Goal: Transaction & Acquisition: Purchase product/service

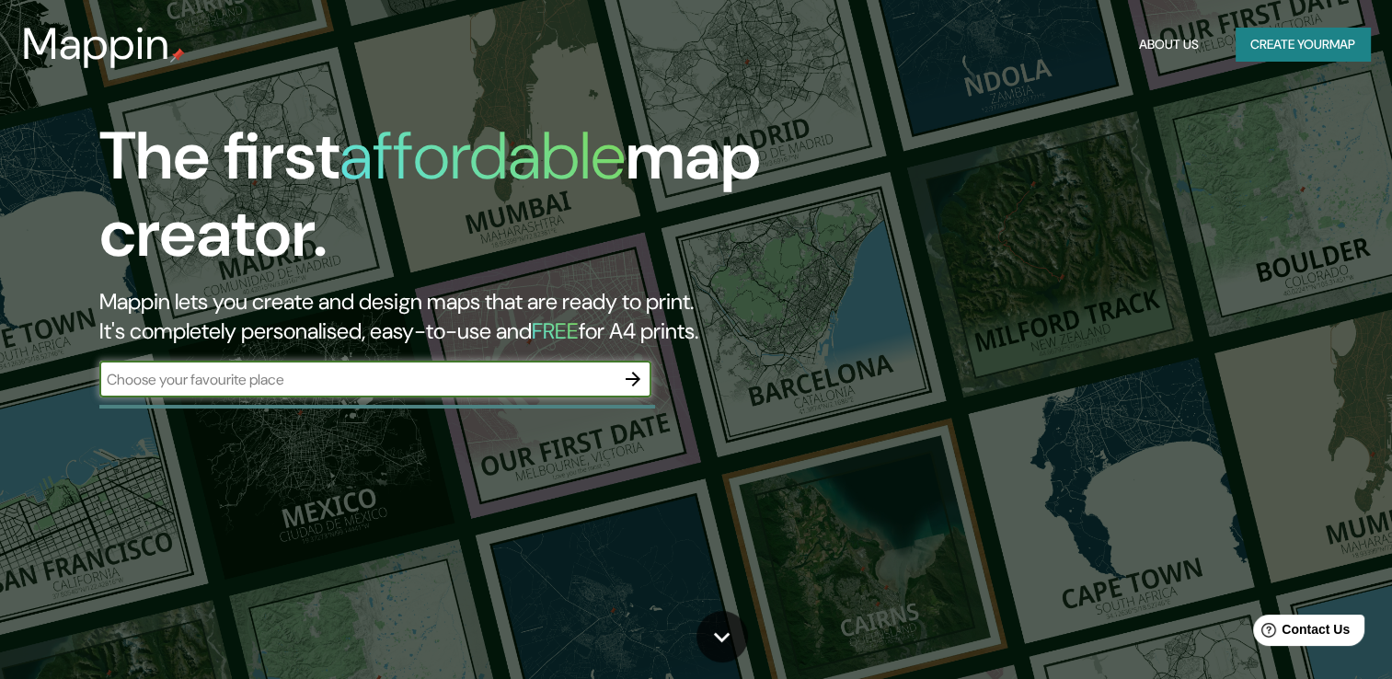
click at [482, 383] on input "text" at bounding box center [356, 379] width 515 height 21
type input "laguna del zorro"
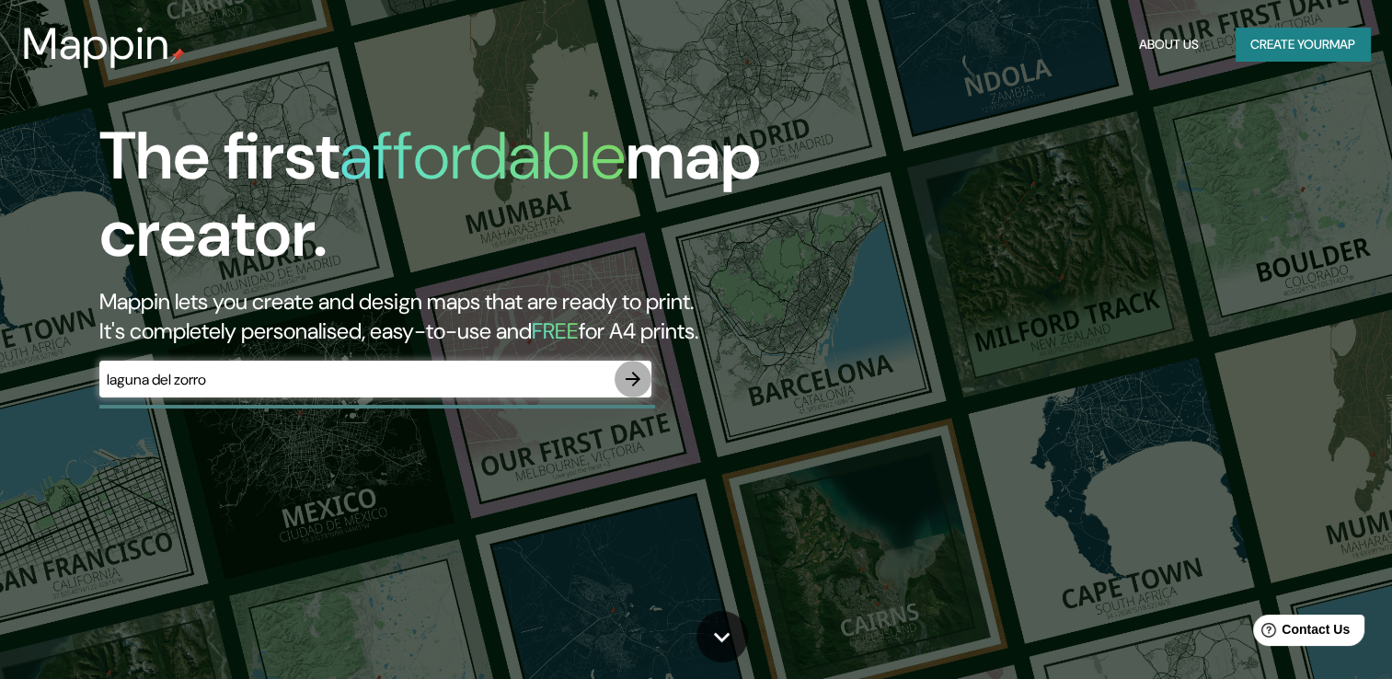
click at [628, 375] on icon "button" at bounding box center [633, 379] width 22 height 22
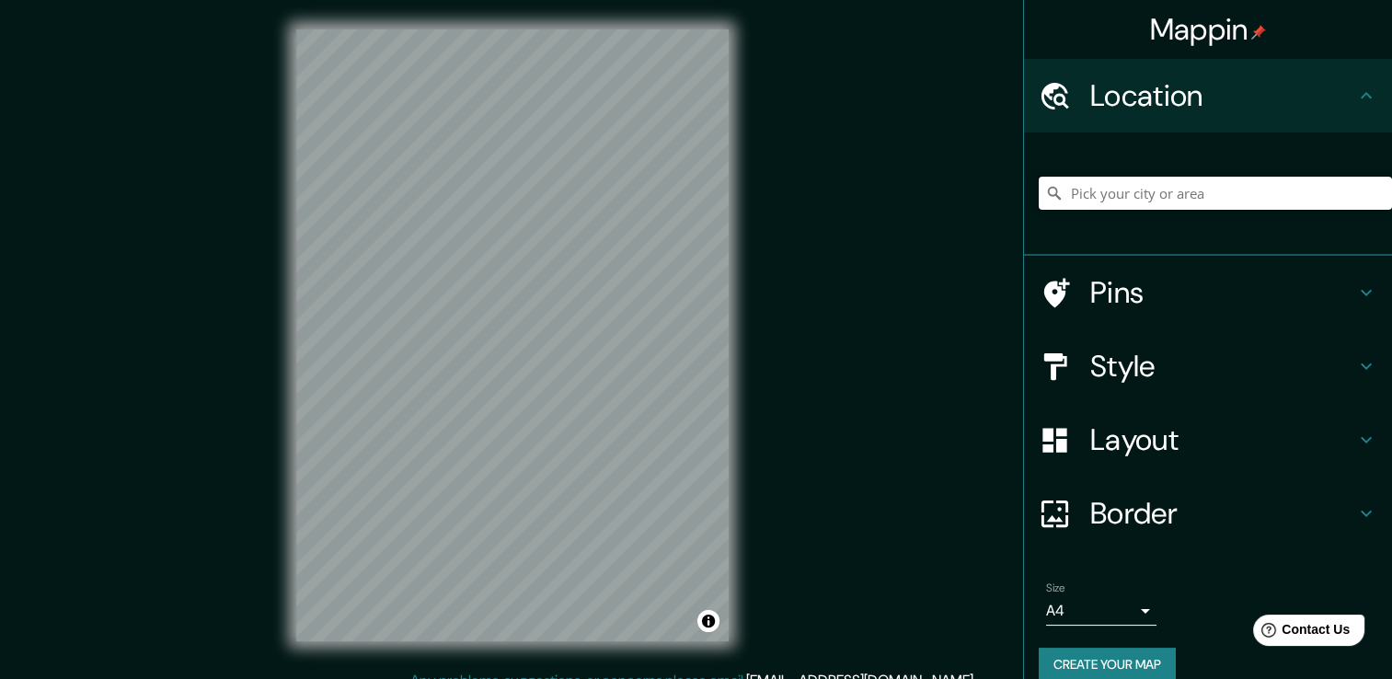
click at [1167, 192] on input "Pick your city or area" at bounding box center [1215, 193] width 353 height 33
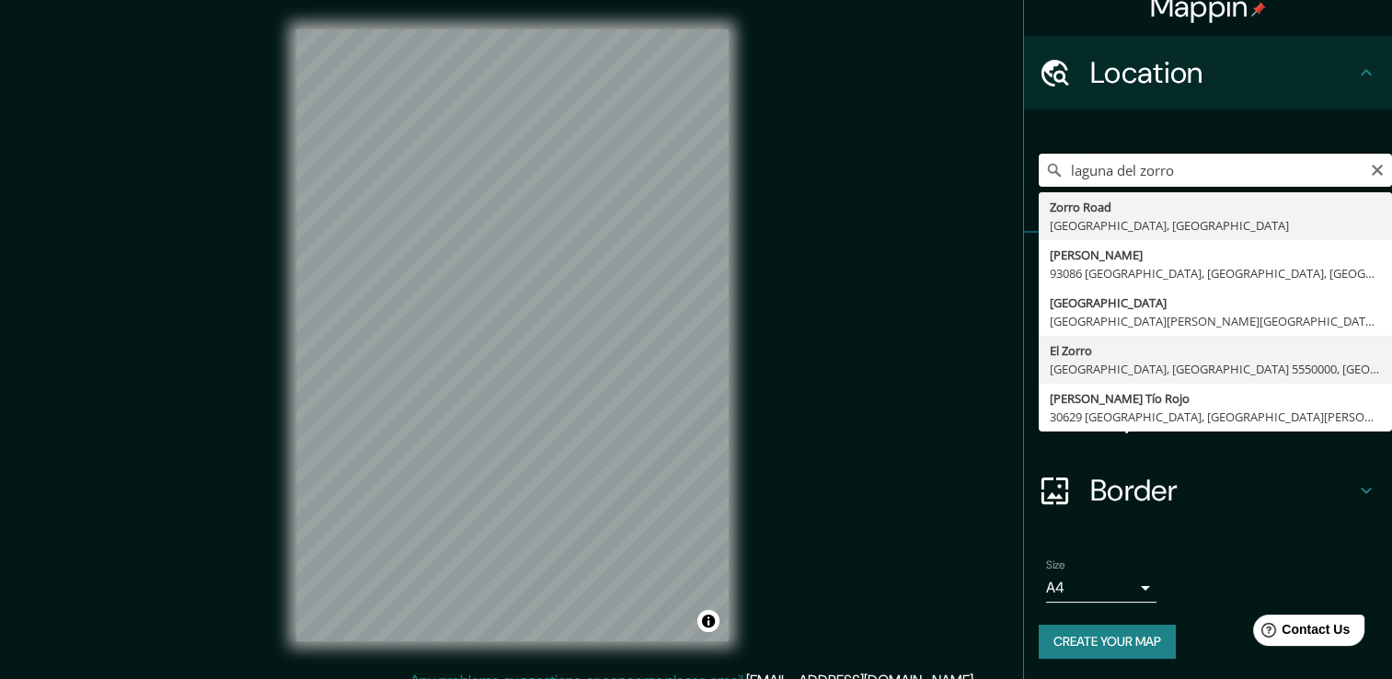
scroll to position [22, 0]
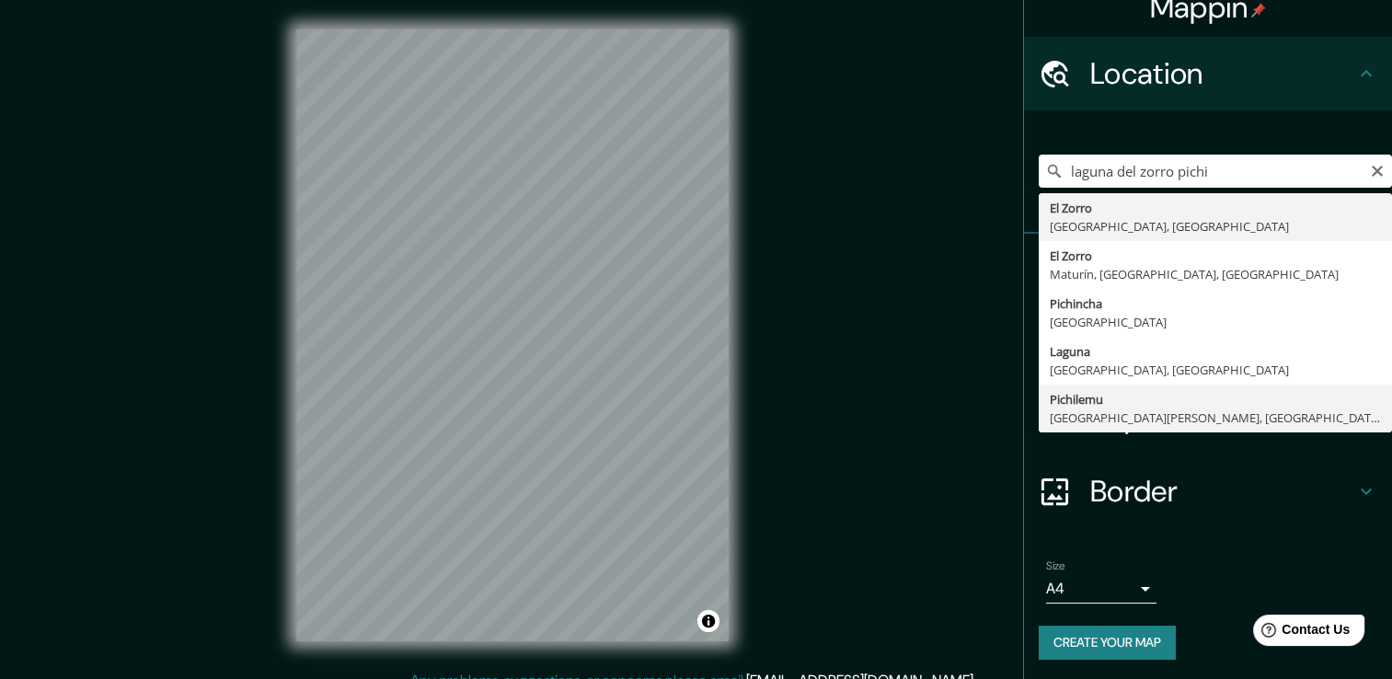
type input "Pichilemu, [GEOGRAPHIC_DATA][PERSON_NAME], [GEOGRAPHIC_DATA]"
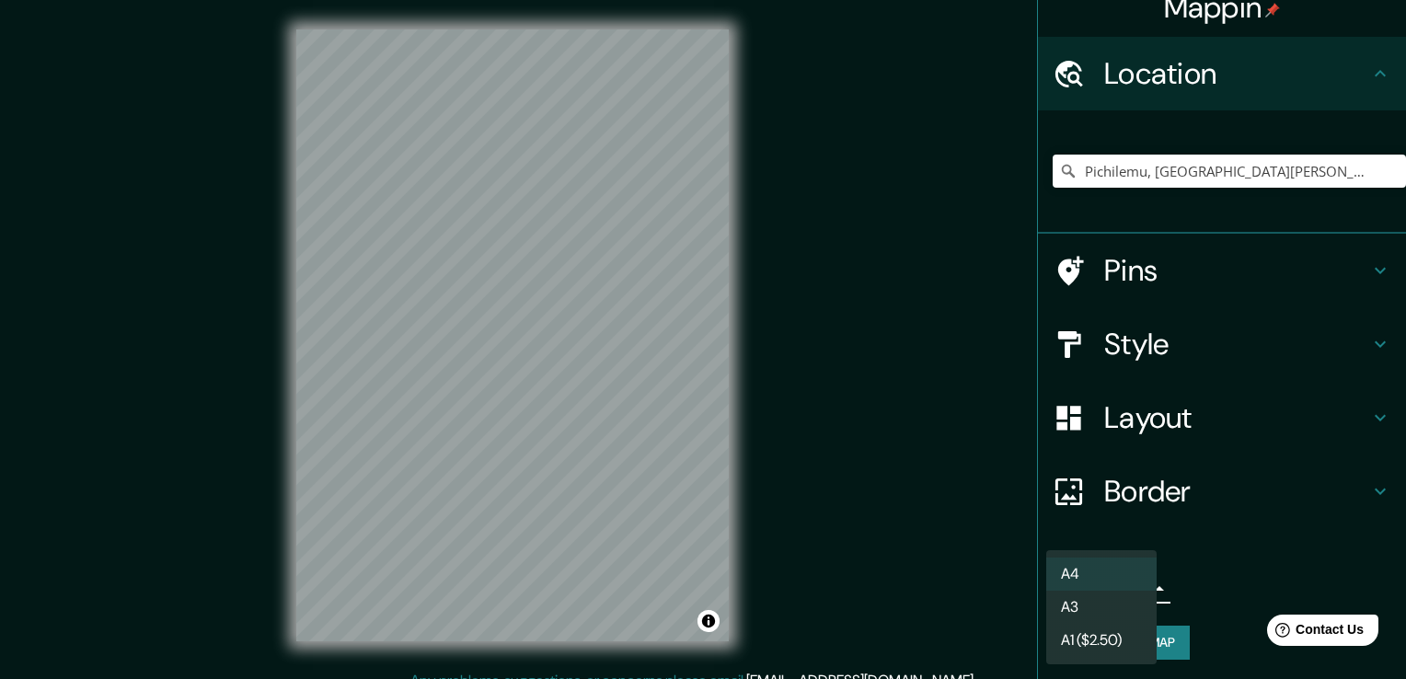
click at [1124, 594] on body "Mappin Location [GEOGRAPHIC_DATA], [GEOGRAPHIC_DATA][PERSON_NAME], [GEOGRAPHIC_…" at bounding box center [703, 339] width 1406 height 679
click at [1108, 602] on li "A3" at bounding box center [1101, 607] width 110 height 33
type input "a4"
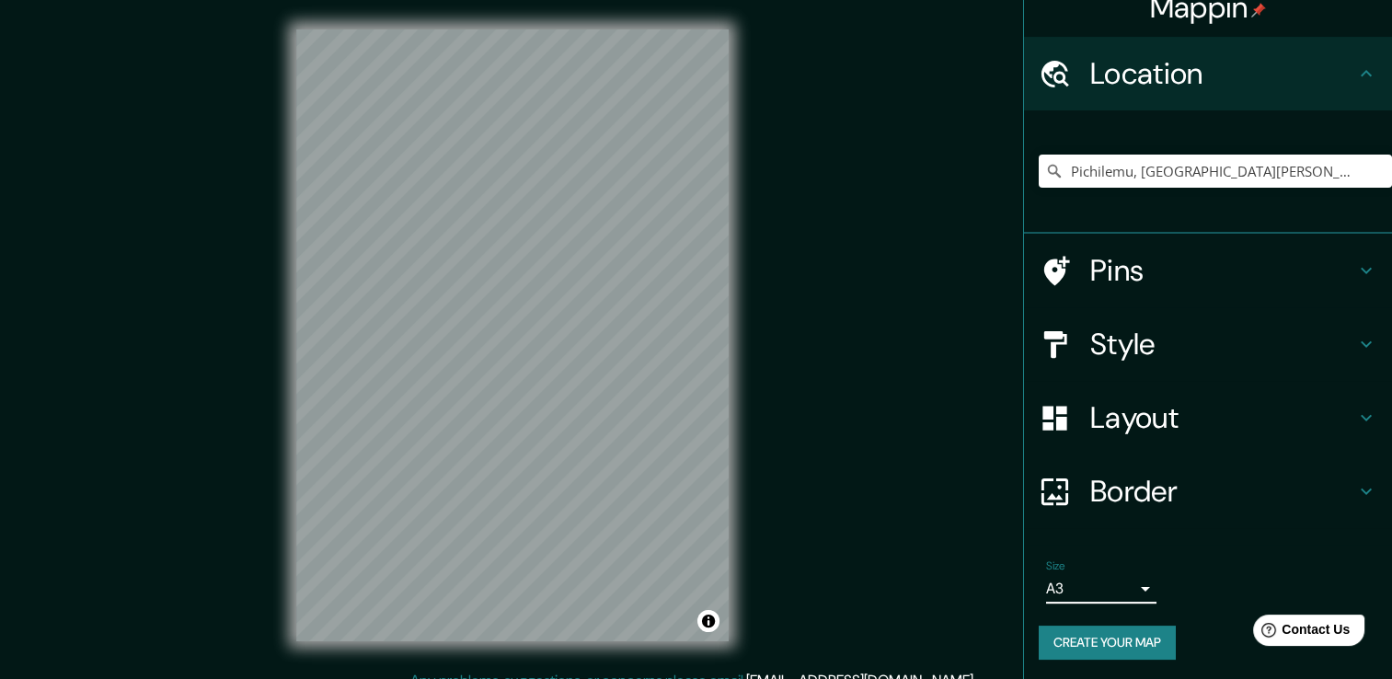
click at [1108, 602] on body "Mappin Location [GEOGRAPHIC_DATA], [GEOGRAPHIC_DATA][PERSON_NAME], [GEOGRAPHIC_…" at bounding box center [696, 339] width 1392 height 679
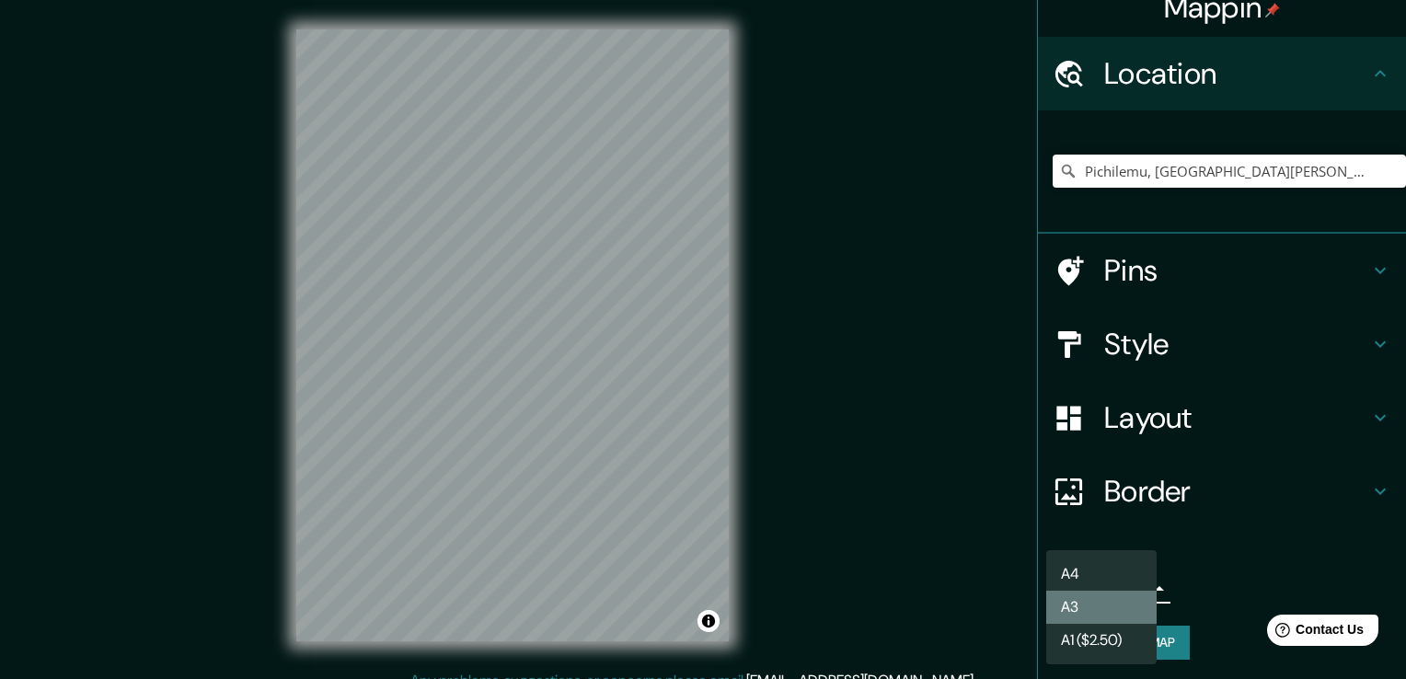
click at [1086, 611] on li "A3" at bounding box center [1101, 607] width 110 height 33
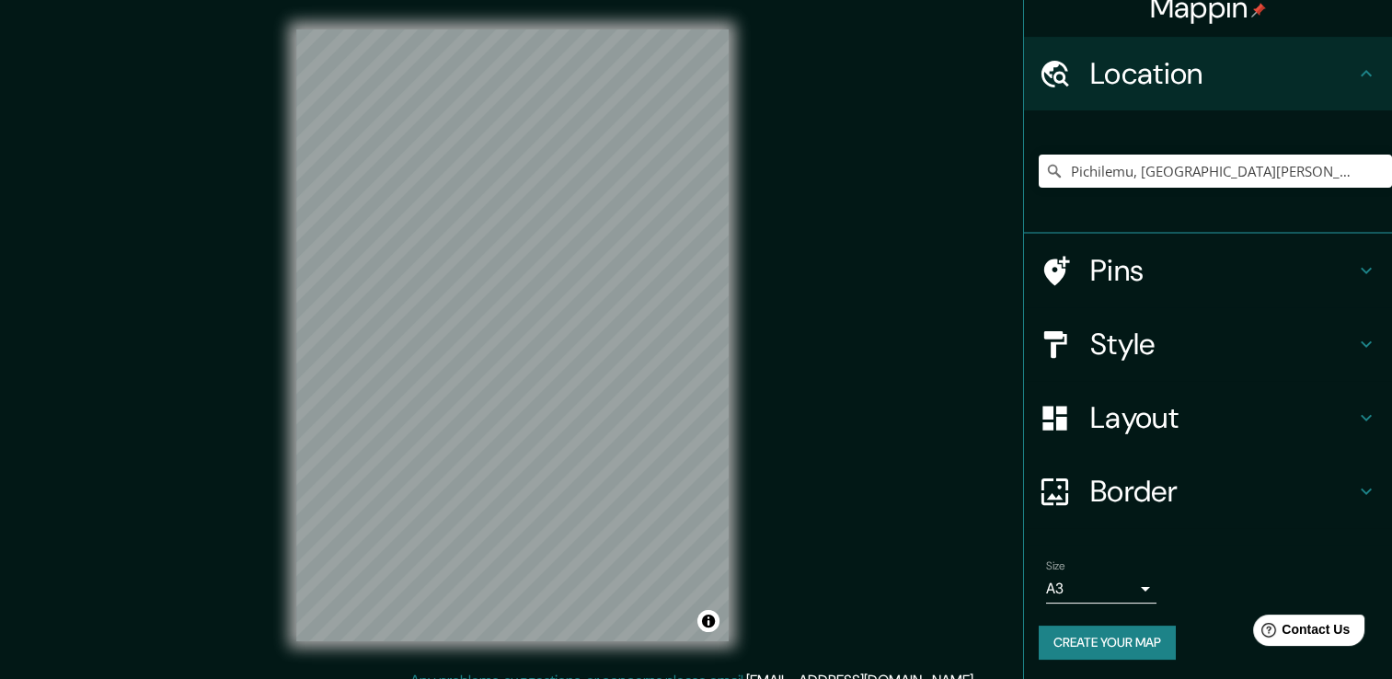
click at [773, 262] on div "Mappin Location [GEOGRAPHIC_DATA], [GEOGRAPHIC_DATA][PERSON_NAME], [GEOGRAPHIC_…" at bounding box center [696, 349] width 1392 height 699
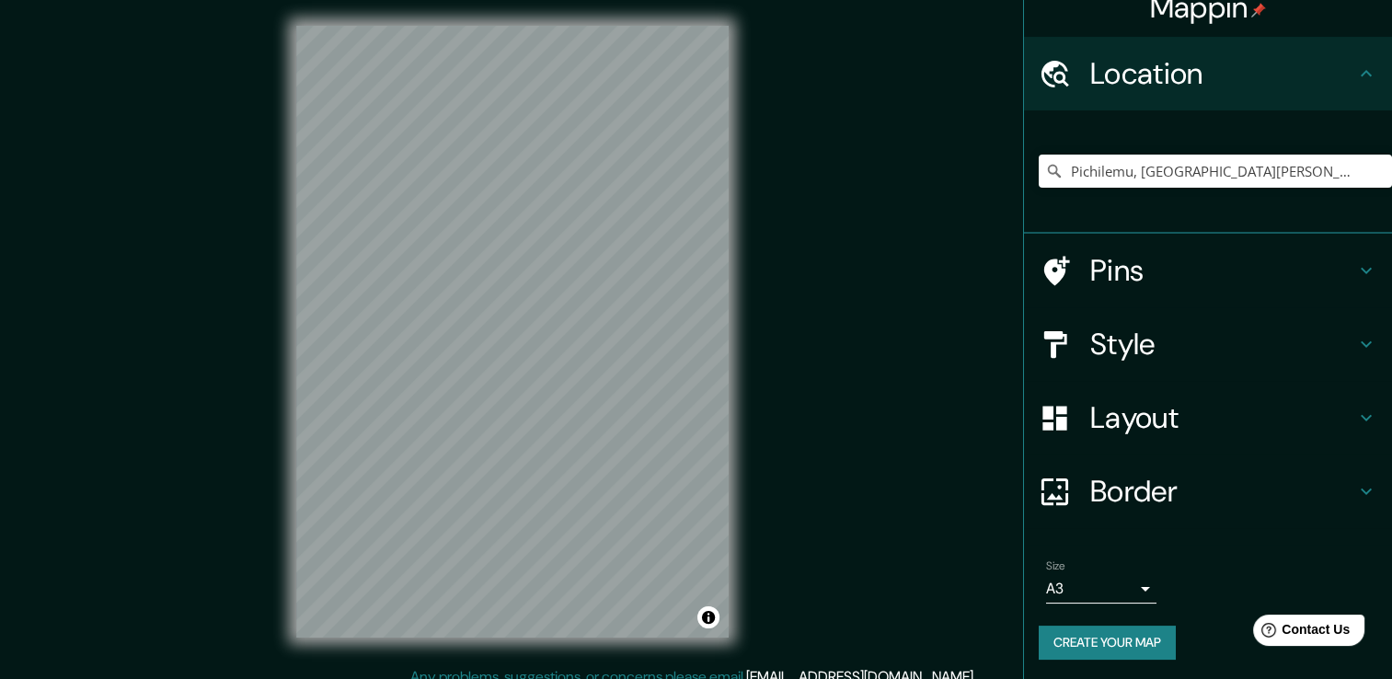
scroll to position [0, 0]
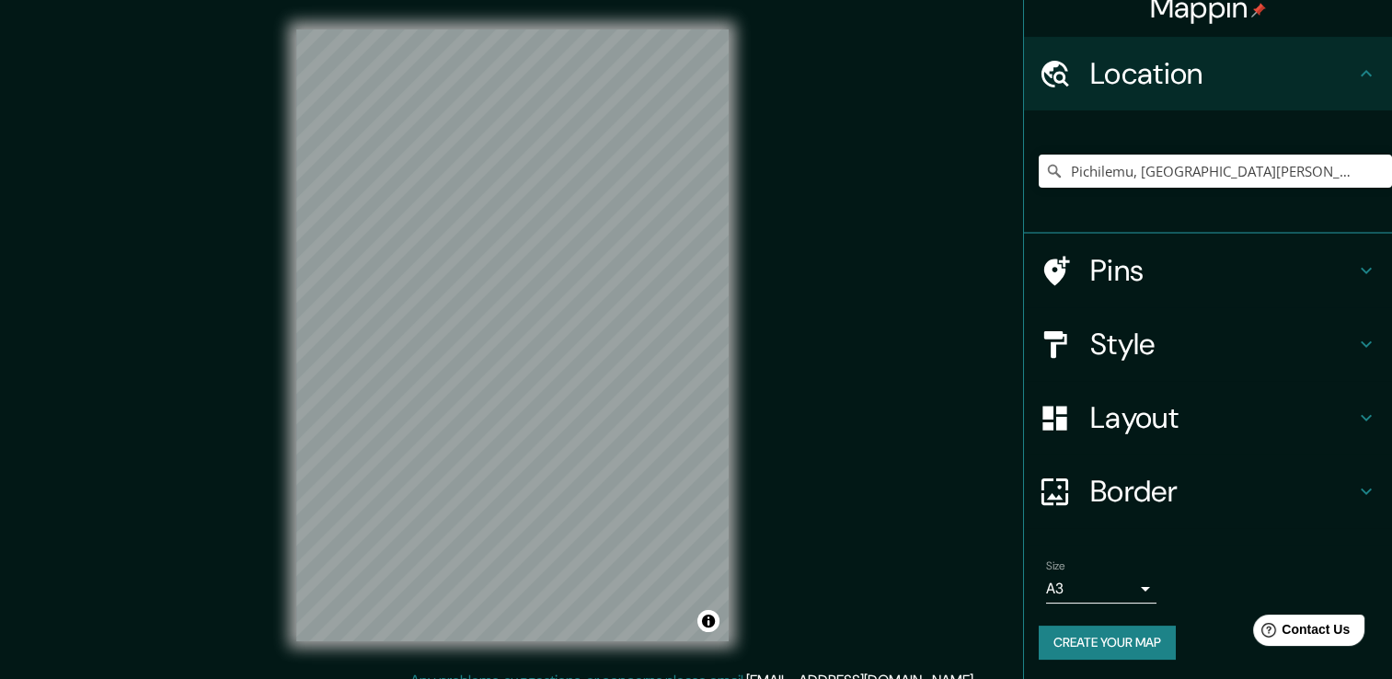
click at [1179, 340] on h4 "Style" at bounding box center [1222, 344] width 265 height 37
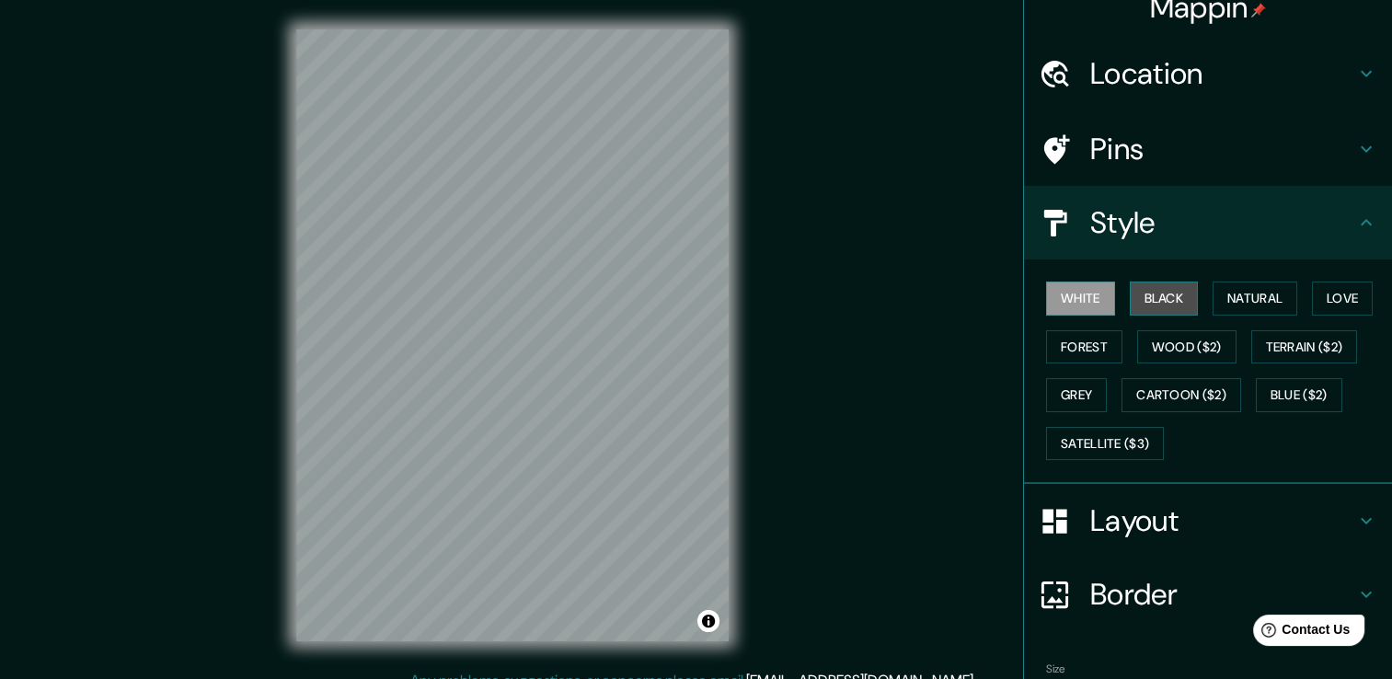
click at [1146, 305] on button "Black" at bounding box center [1164, 299] width 69 height 34
click at [1275, 353] on button "Terrain ($2)" at bounding box center [1304, 347] width 107 height 34
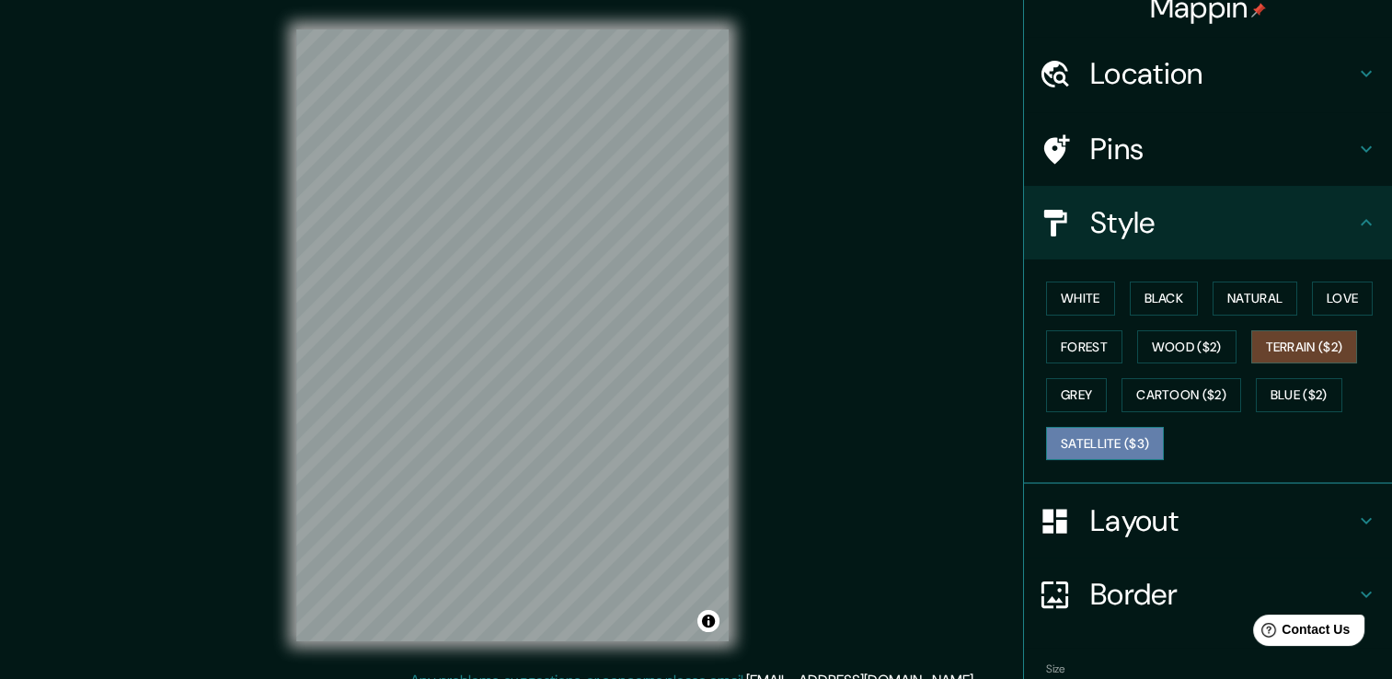
click at [1070, 436] on button "Satellite ($3)" at bounding box center [1105, 444] width 118 height 34
click at [846, 410] on div "Mappin Location [GEOGRAPHIC_DATA], [GEOGRAPHIC_DATA][PERSON_NAME], [GEOGRAPHIC_…" at bounding box center [696, 349] width 1392 height 699
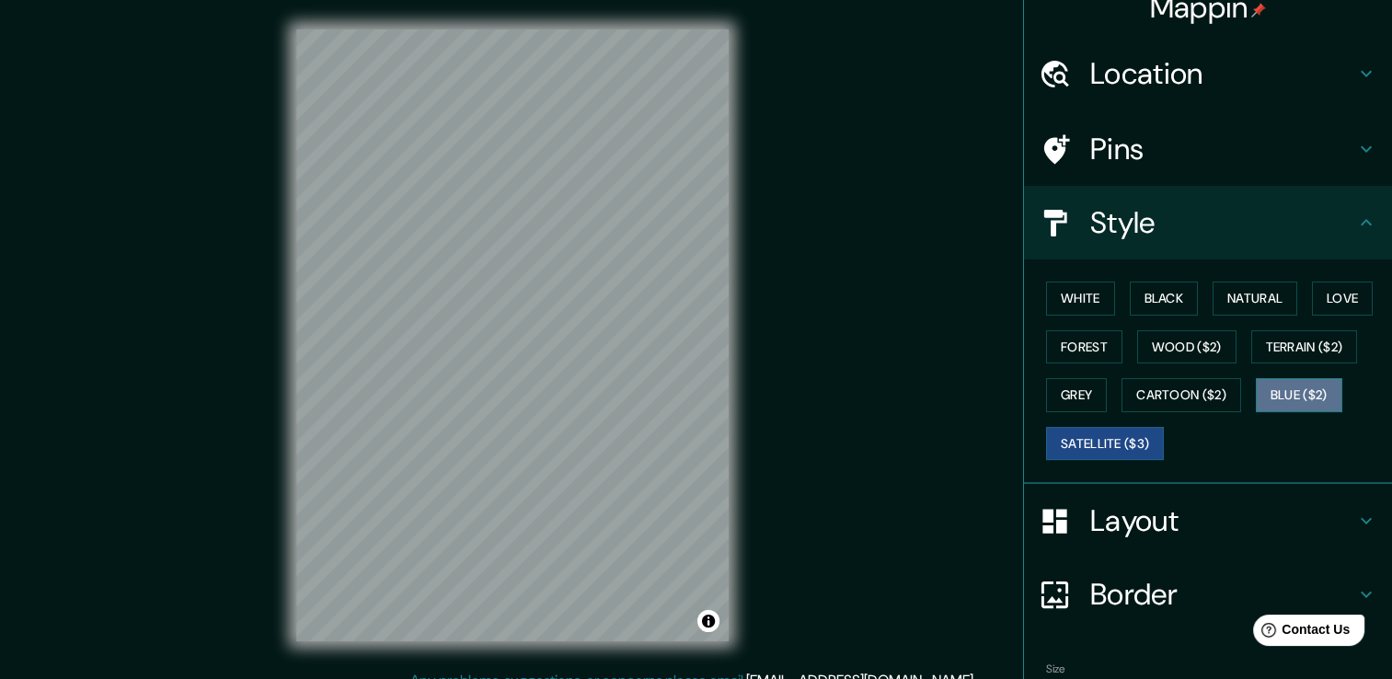
click at [1271, 385] on button "Blue ($2)" at bounding box center [1299, 395] width 86 height 34
click at [1046, 391] on button "Grey" at bounding box center [1076, 395] width 61 height 34
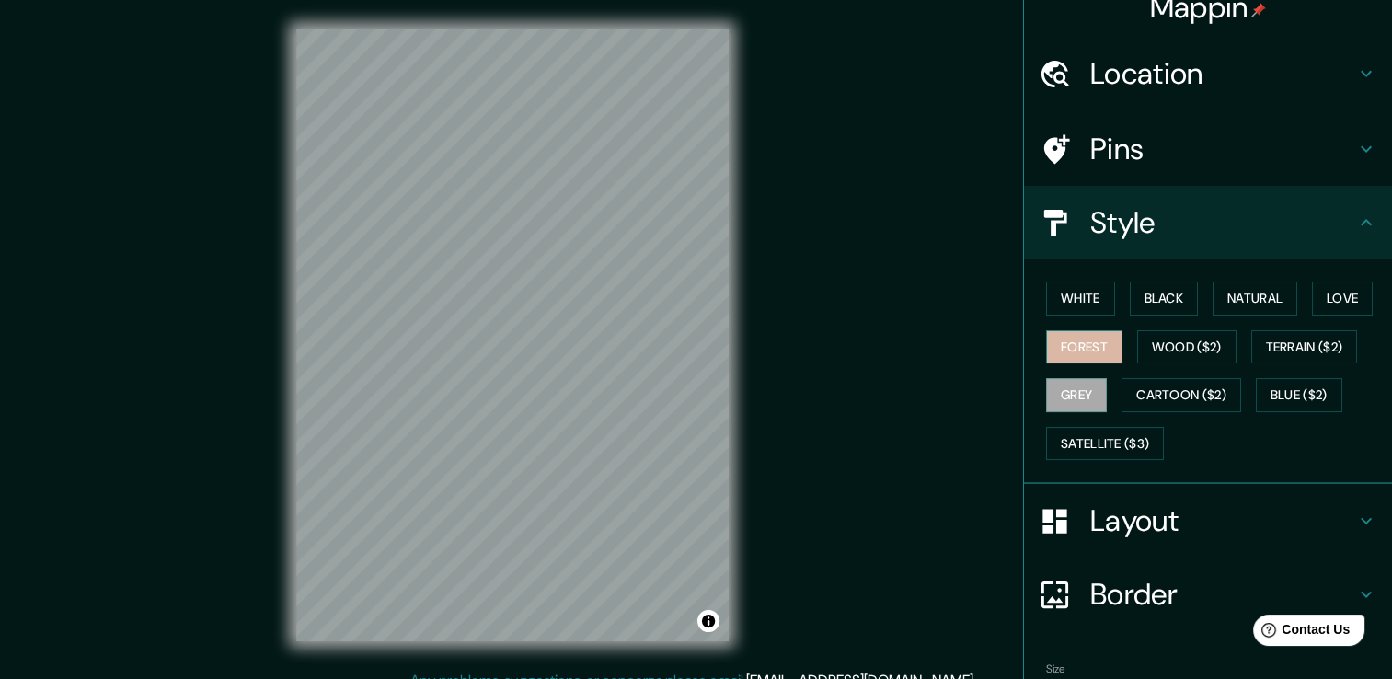
click at [1054, 335] on button "Forest" at bounding box center [1084, 347] width 76 height 34
click at [1066, 285] on button "White" at bounding box center [1080, 299] width 69 height 34
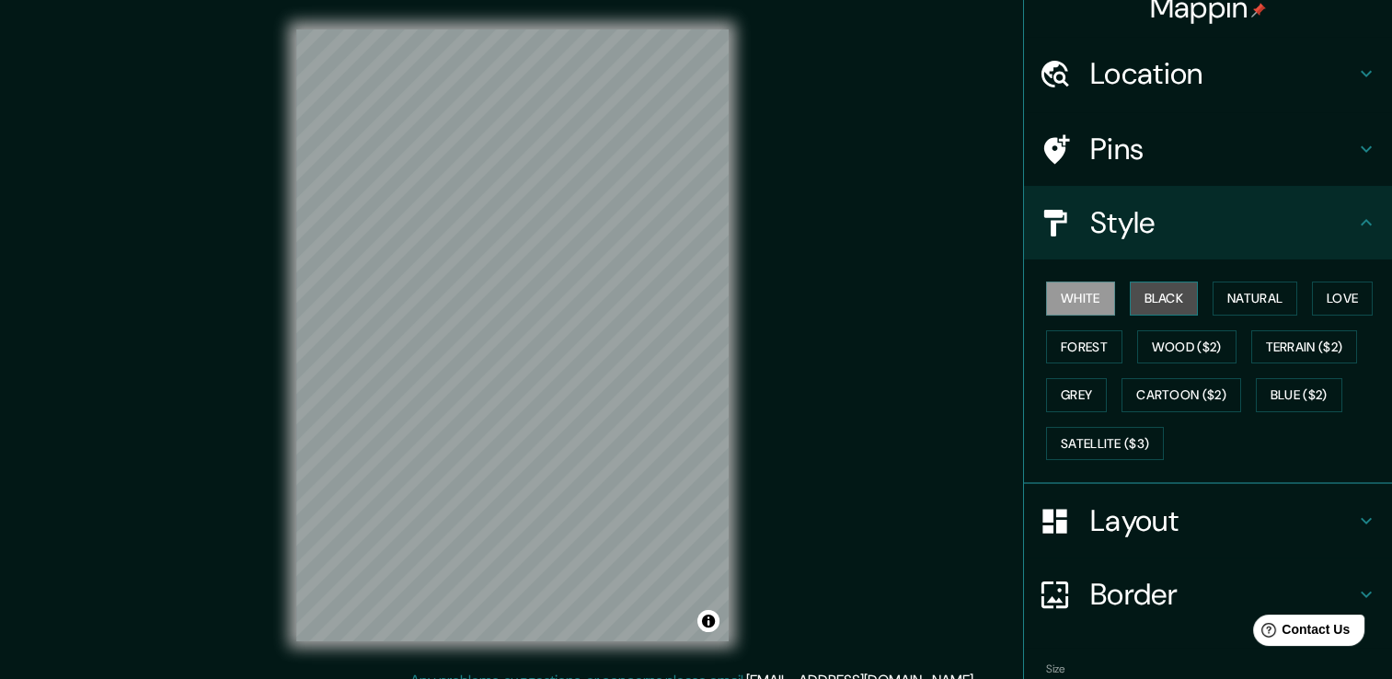
click at [1162, 297] on button "Black" at bounding box center [1164, 299] width 69 height 34
click at [1241, 282] on button "Natural" at bounding box center [1255, 299] width 85 height 34
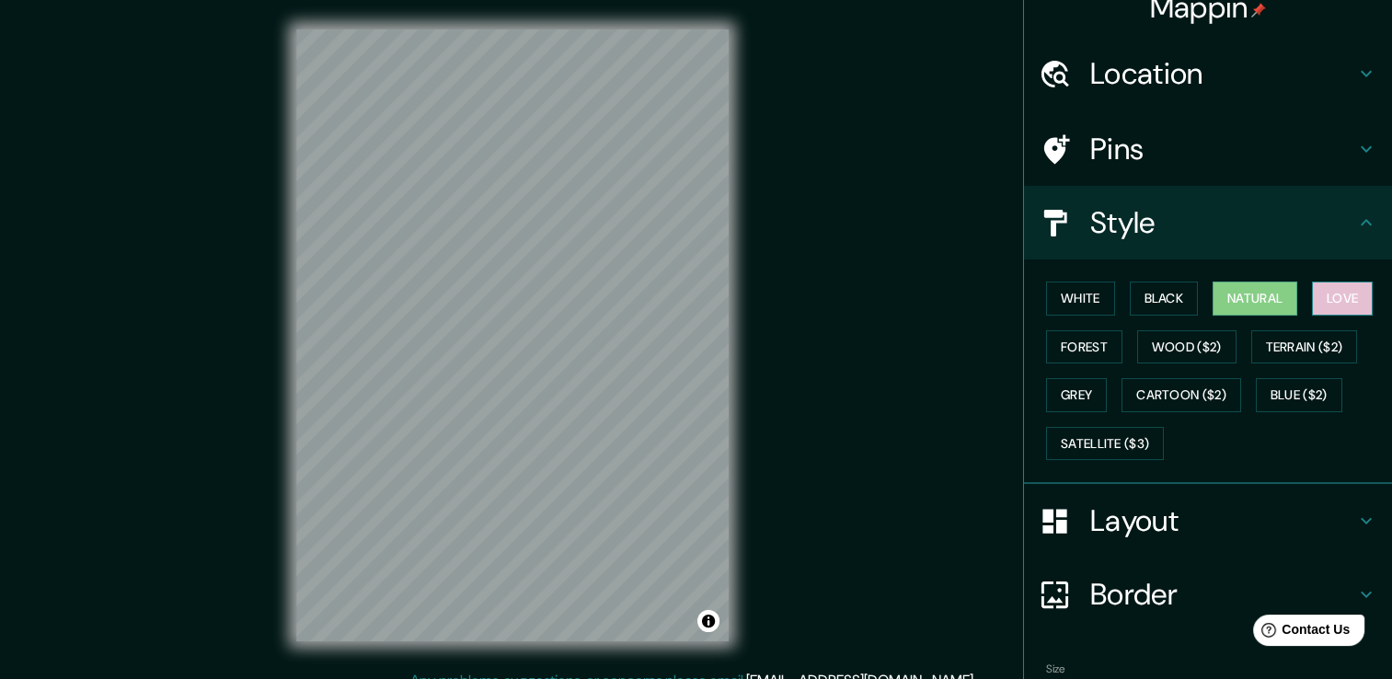
click at [1354, 282] on button "Love" at bounding box center [1342, 299] width 61 height 34
click at [1056, 350] on button "Forest" at bounding box center [1084, 347] width 76 height 34
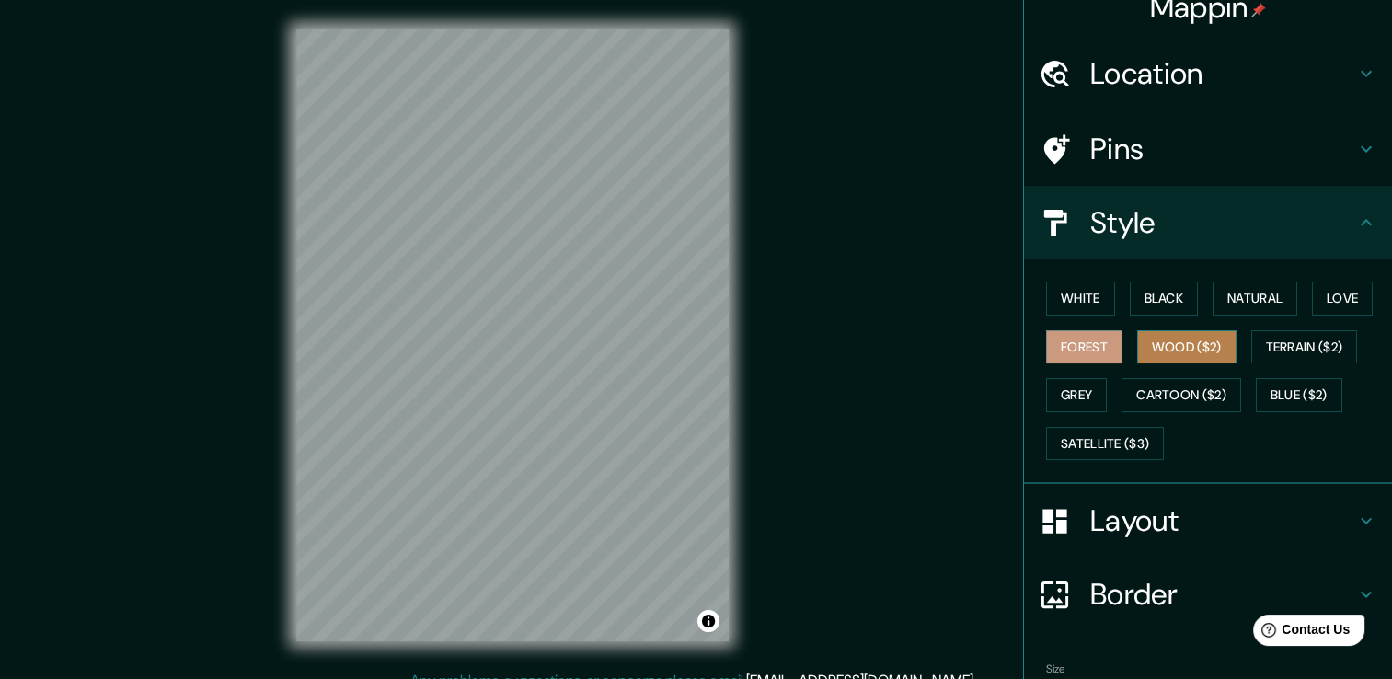
click at [1137, 344] on button "Wood ($2)" at bounding box center [1186, 347] width 99 height 34
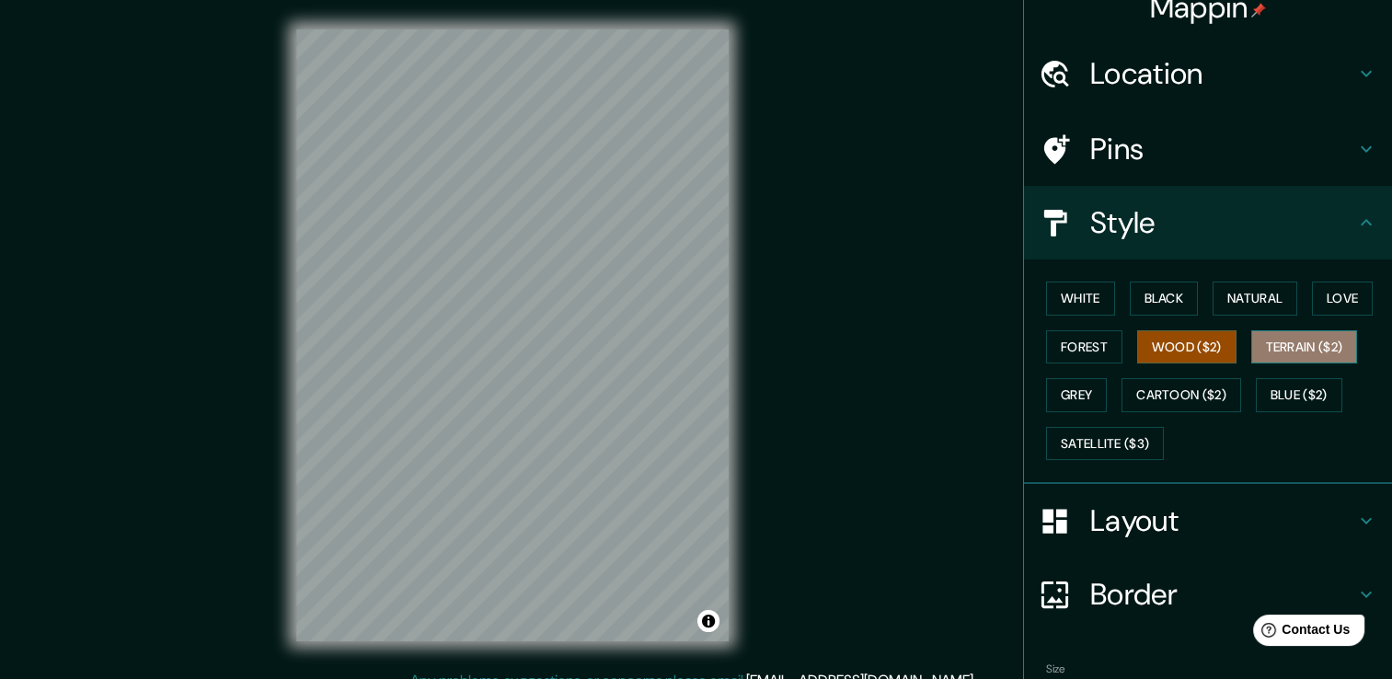
click at [1295, 337] on button "Terrain ($2)" at bounding box center [1304, 347] width 107 height 34
click at [1215, 347] on button "Wood ($2)" at bounding box center [1186, 347] width 99 height 34
click at [1075, 401] on button "Grey" at bounding box center [1076, 395] width 61 height 34
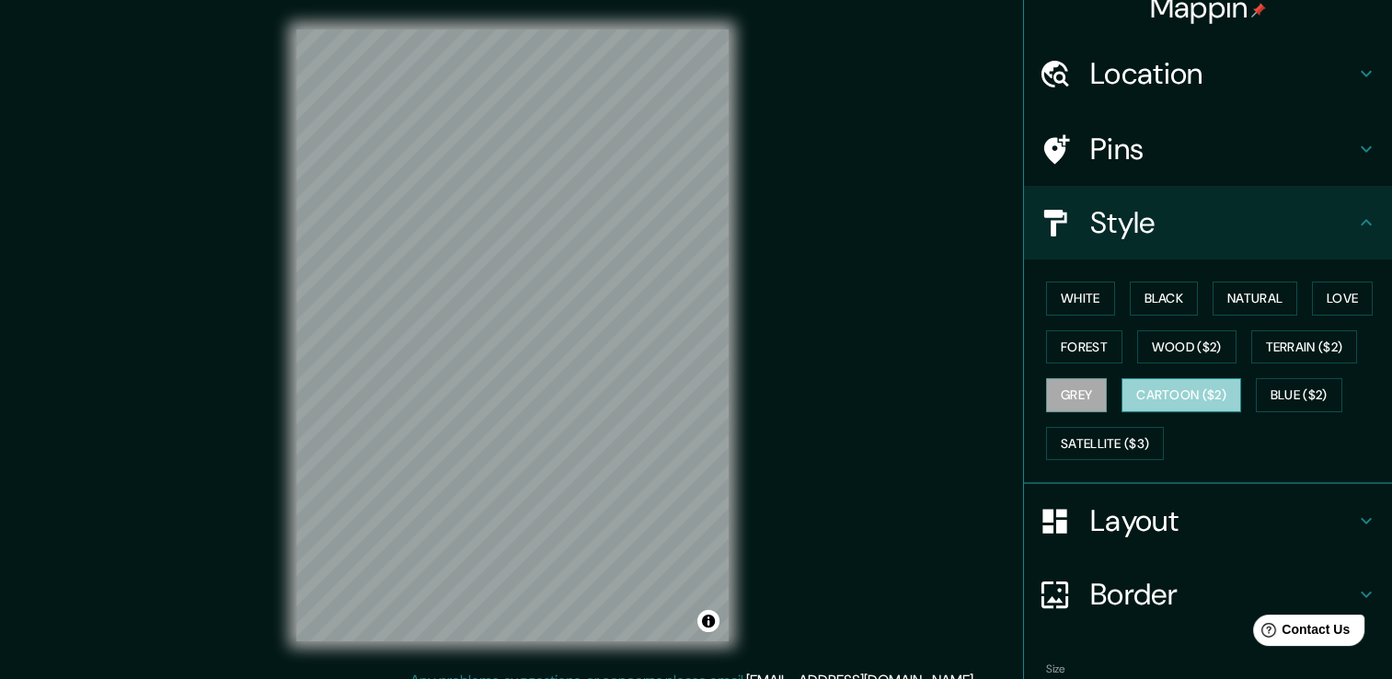
click at [1158, 390] on button "Cartoon ($2)" at bounding box center [1182, 395] width 120 height 34
click at [1303, 391] on button "Blue ($2)" at bounding box center [1299, 395] width 86 height 34
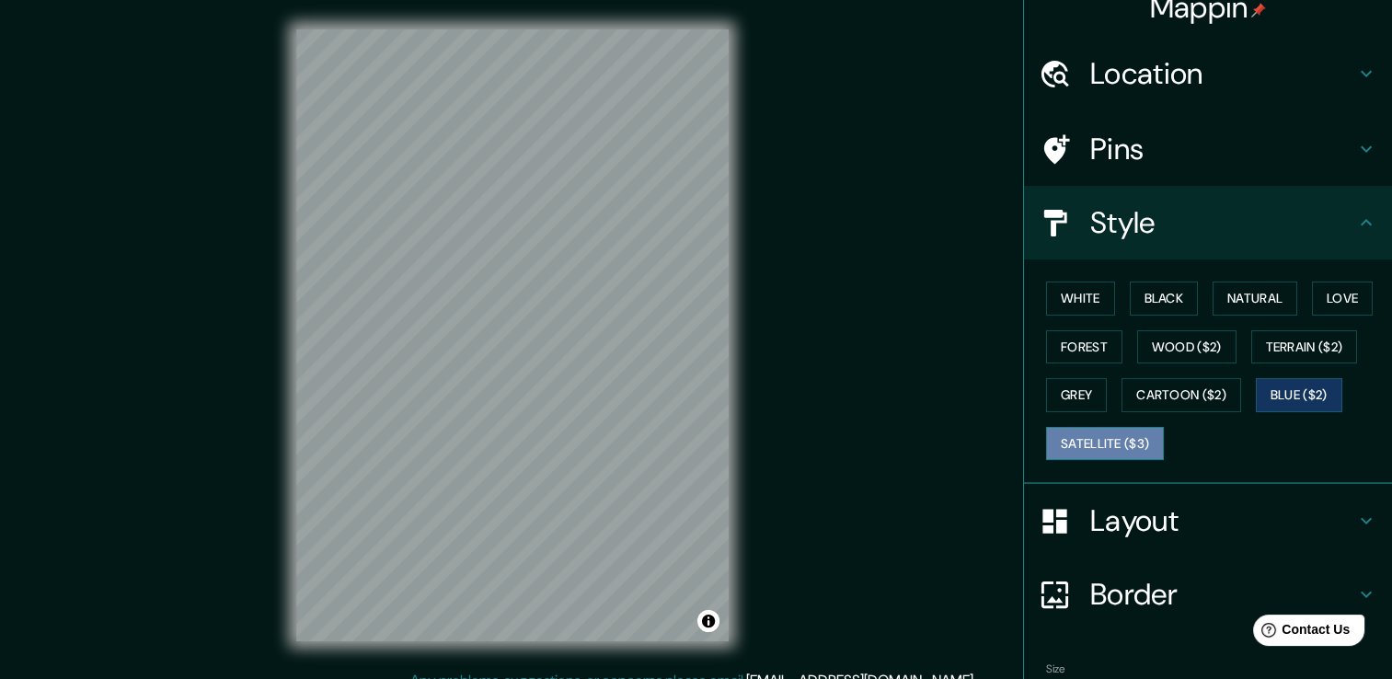
click at [1097, 443] on button "Satellite ($3)" at bounding box center [1105, 444] width 118 height 34
drag, startPoint x: 1097, startPoint y: 443, endPoint x: 1064, endPoint y: 519, distance: 83.2
click at [1064, 519] on ul "Location [GEOGRAPHIC_DATA], [GEOGRAPHIC_DATA][PERSON_NAME], [GEOGRAPHIC_DATA] P…" at bounding box center [1208, 411] width 368 height 748
click at [1080, 299] on button "White" at bounding box center [1080, 299] width 69 height 34
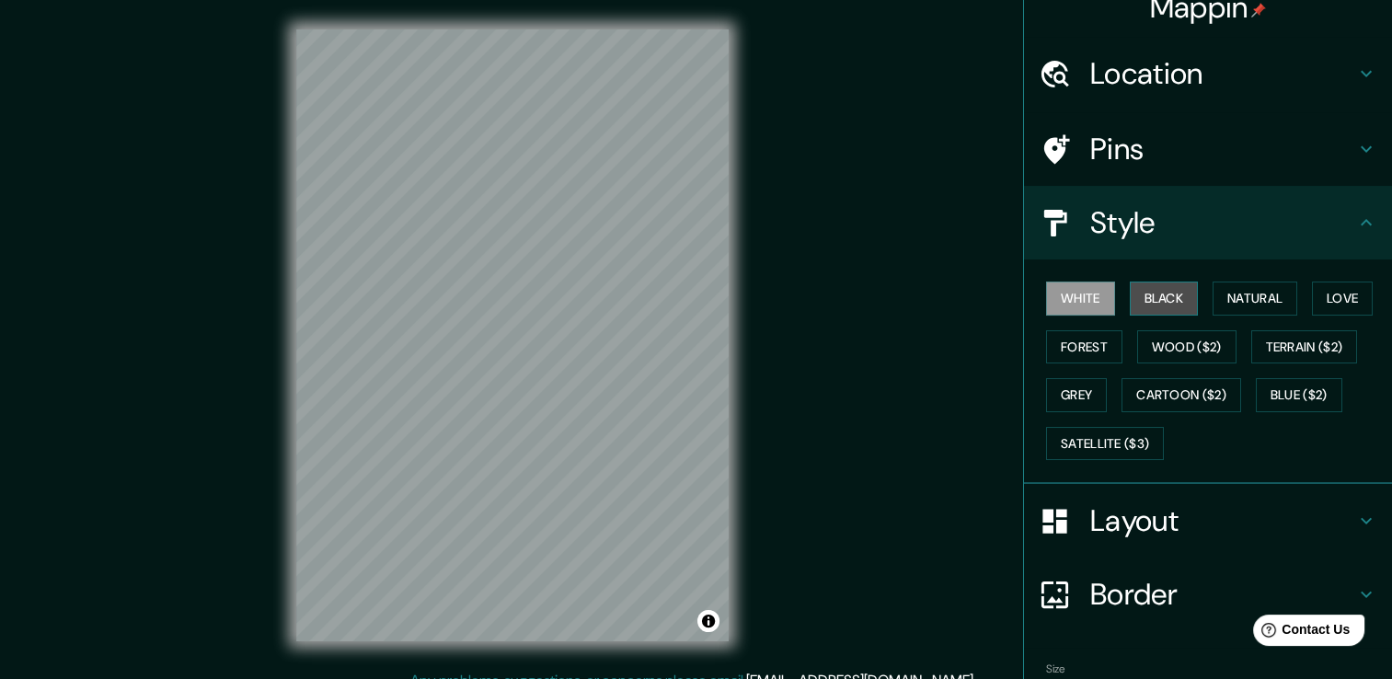
click at [1130, 295] on button "Black" at bounding box center [1164, 299] width 69 height 34
click at [1261, 296] on button "Natural" at bounding box center [1255, 299] width 85 height 34
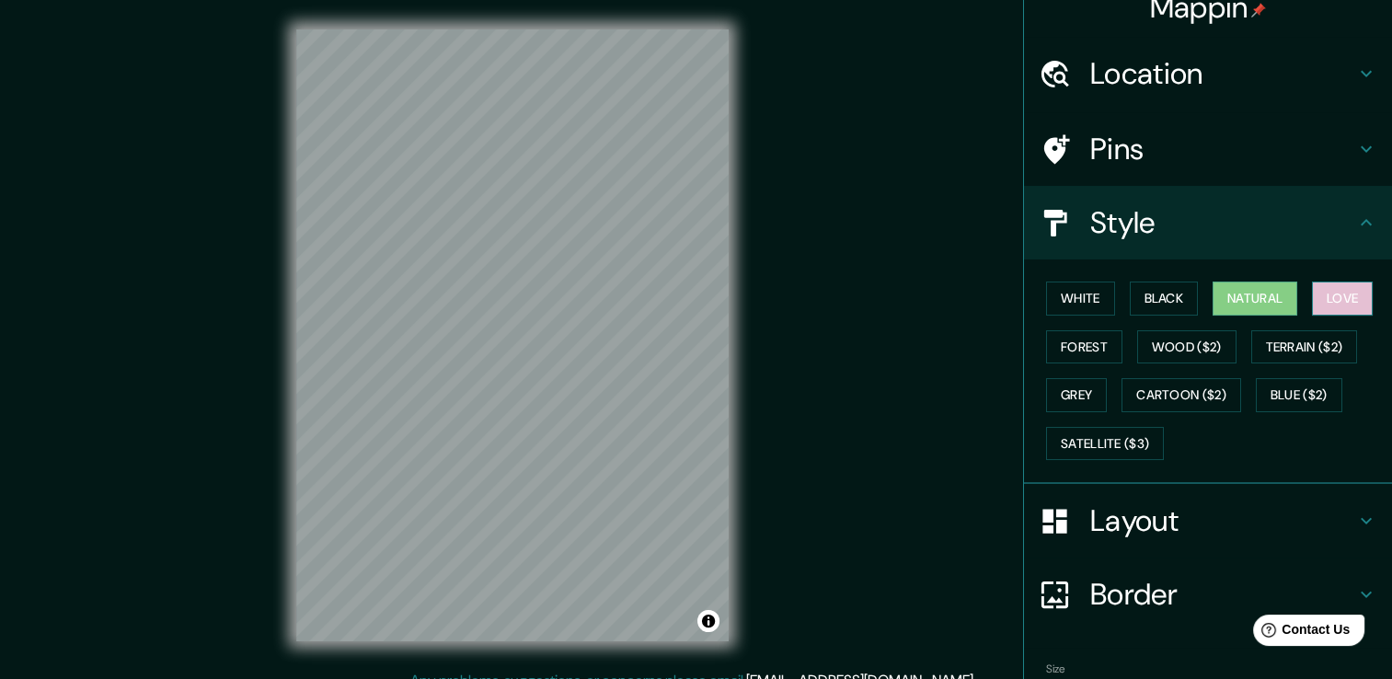
click at [1341, 288] on button "Love" at bounding box center [1342, 299] width 61 height 34
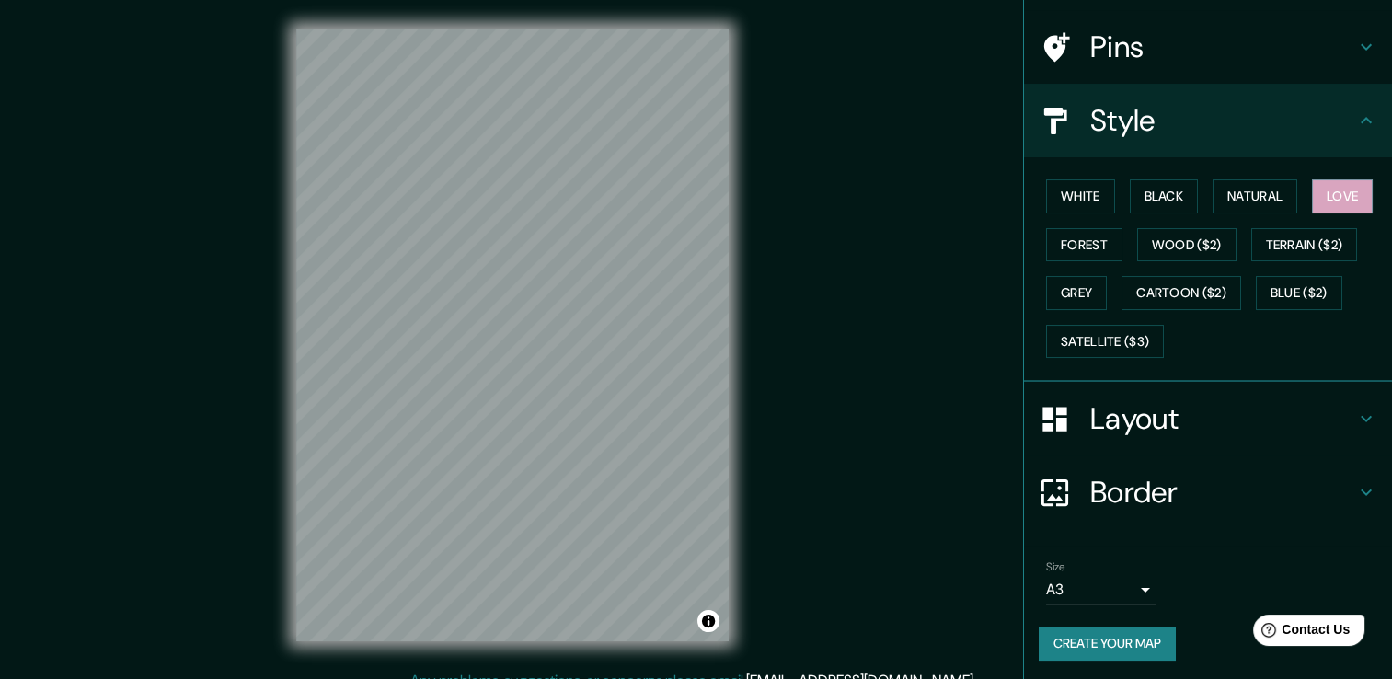
scroll to position [123, 0]
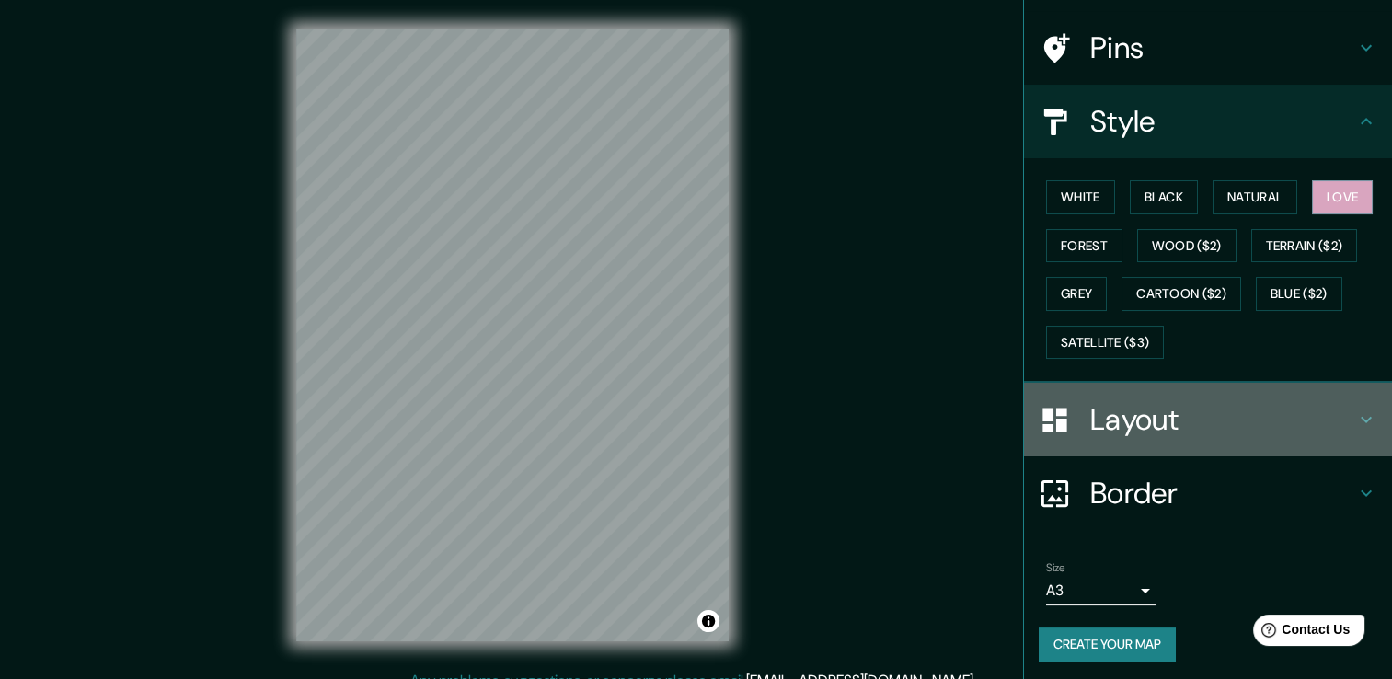
click at [1360, 418] on icon at bounding box center [1366, 420] width 22 height 22
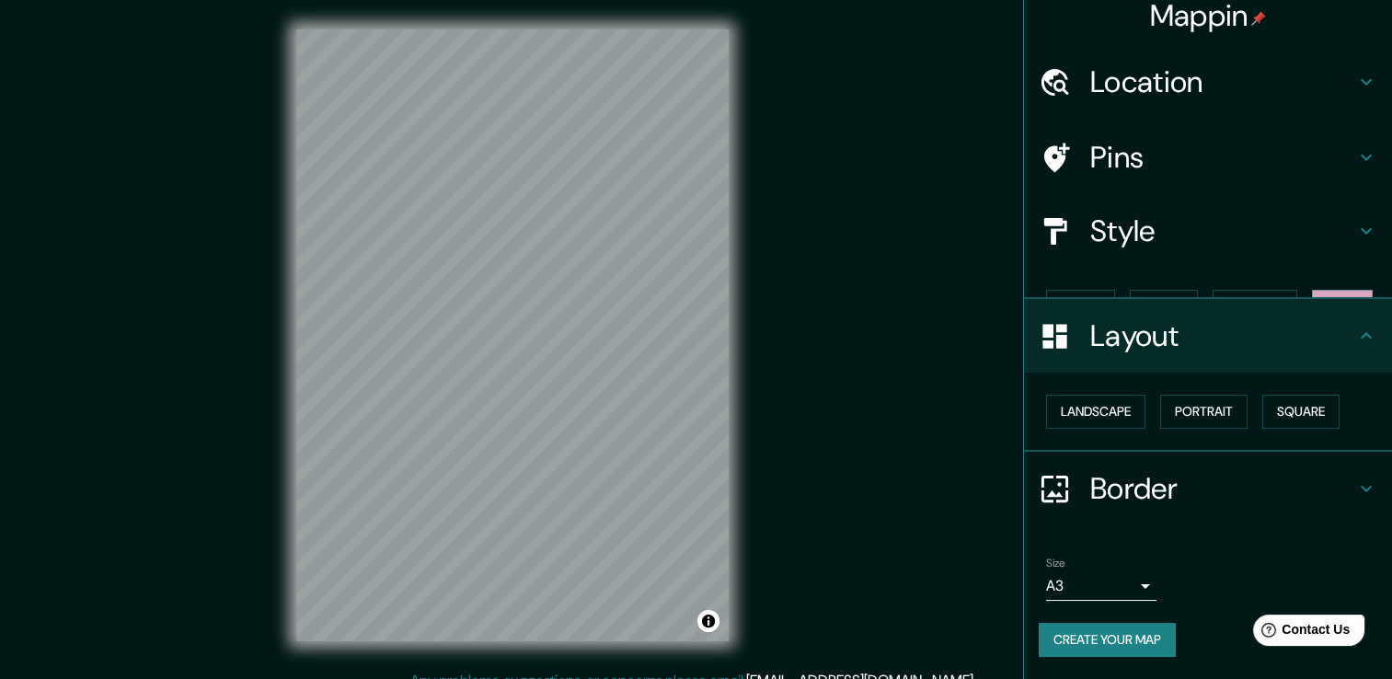
scroll to position [0, 0]
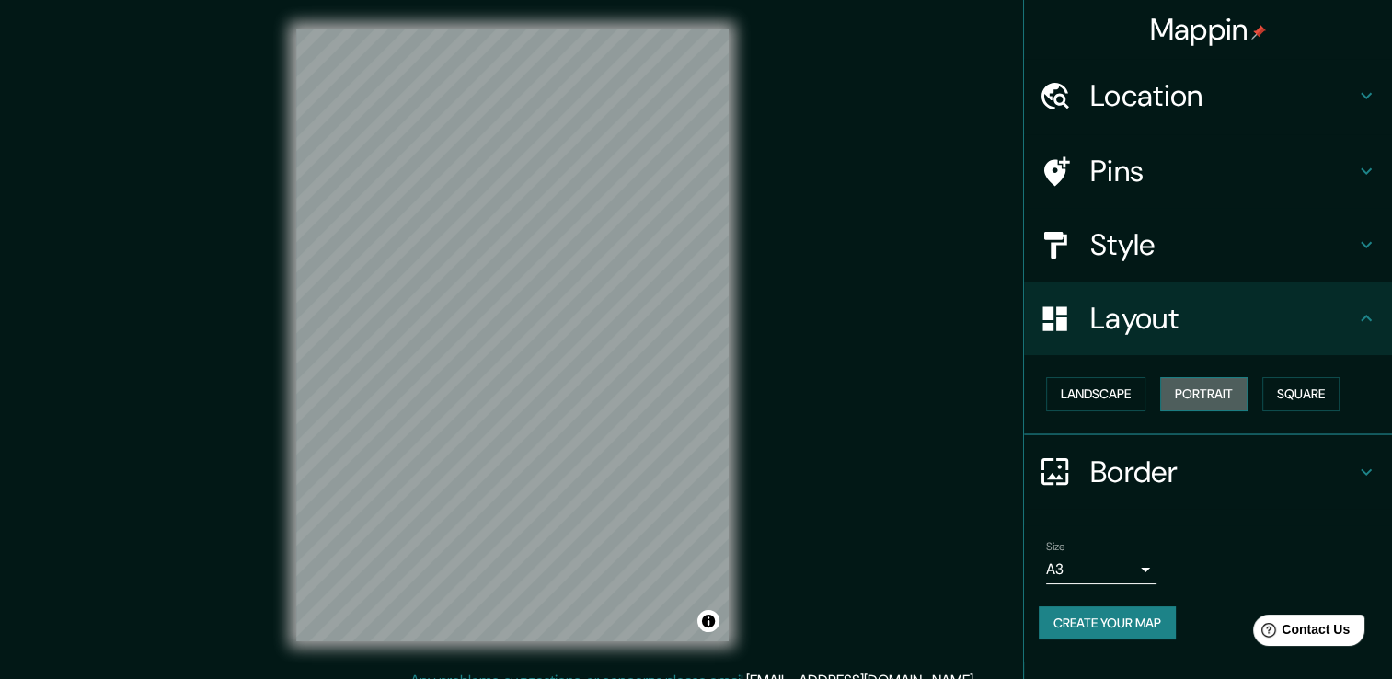
click at [1176, 388] on button "Portrait" at bounding box center [1203, 394] width 87 height 34
click at [1137, 382] on button "Landscape" at bounding box center [1095, 394] width 99 height 34
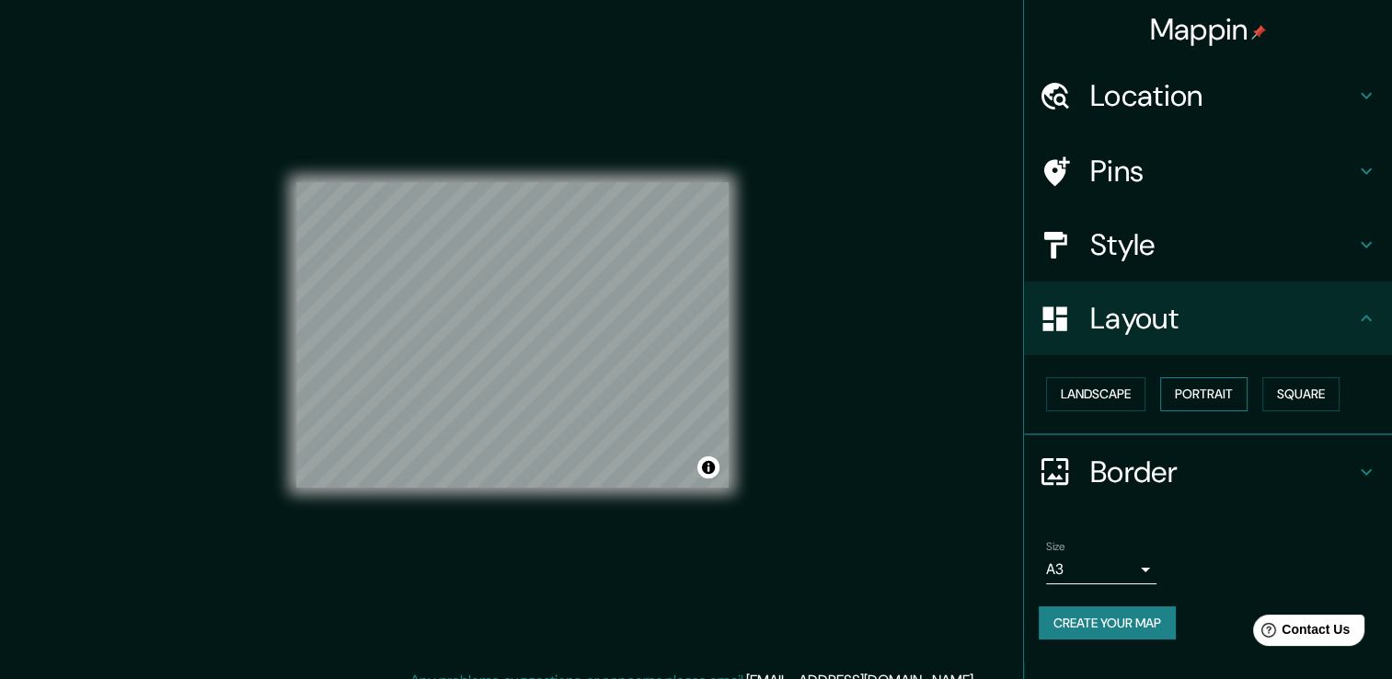
click at [1225, 384] on button "Portrait" at bounding box center [1203, 394] width 87 height 34
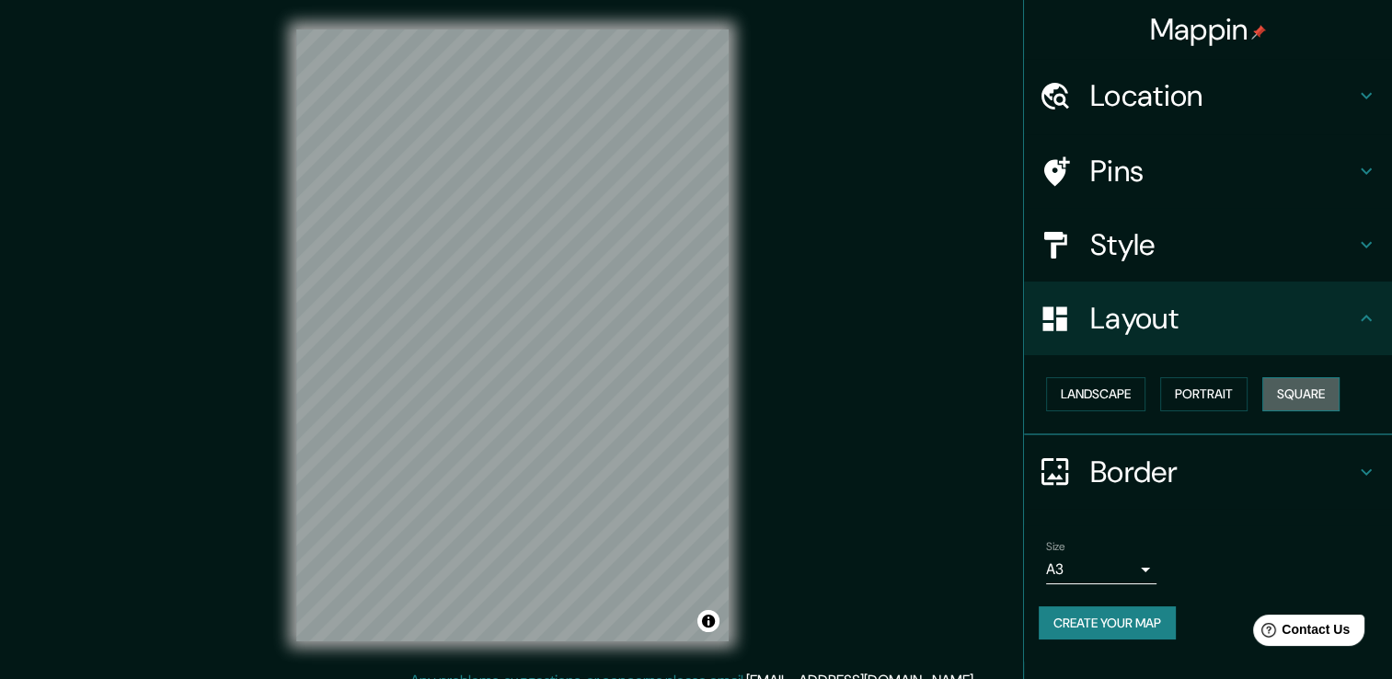
click at [1287, 385] on button "Square" at bounding box center [1300, 394] width 77 height 34
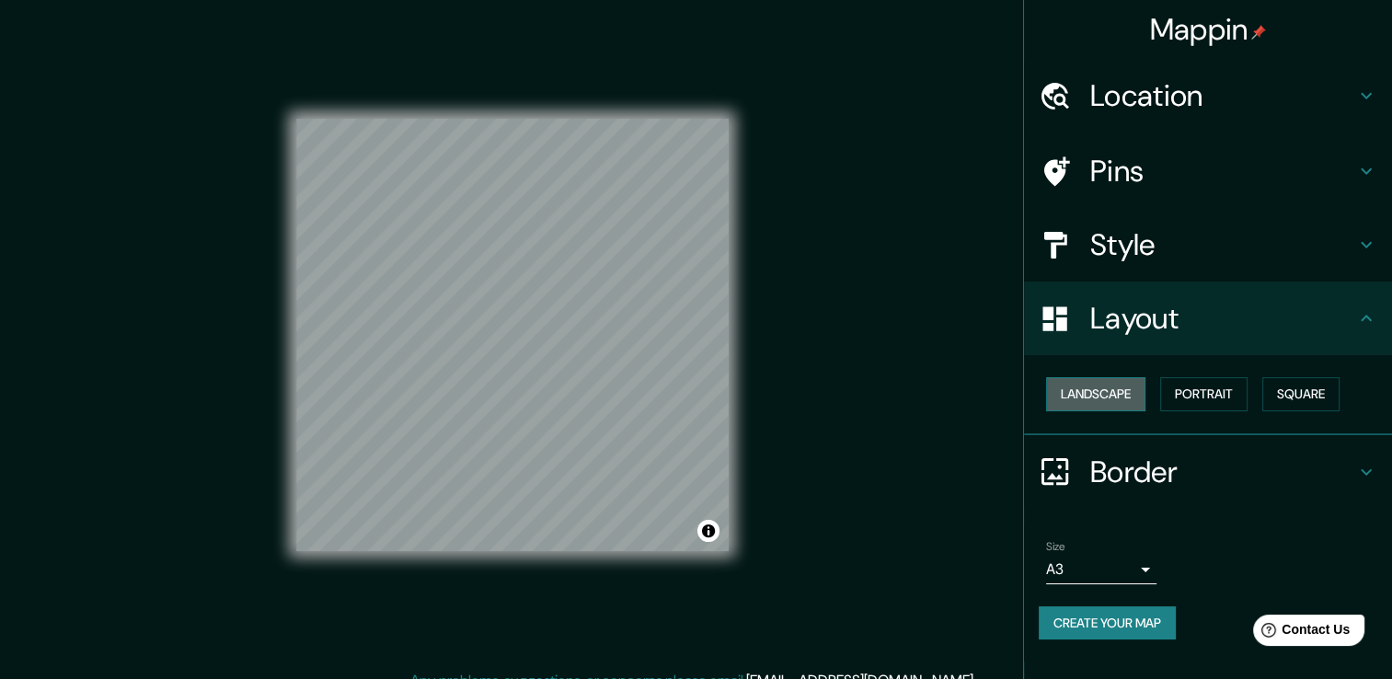
click at [1088, 386] on button "Landscape" at bounding box center [1095, 394] width 99 height 34
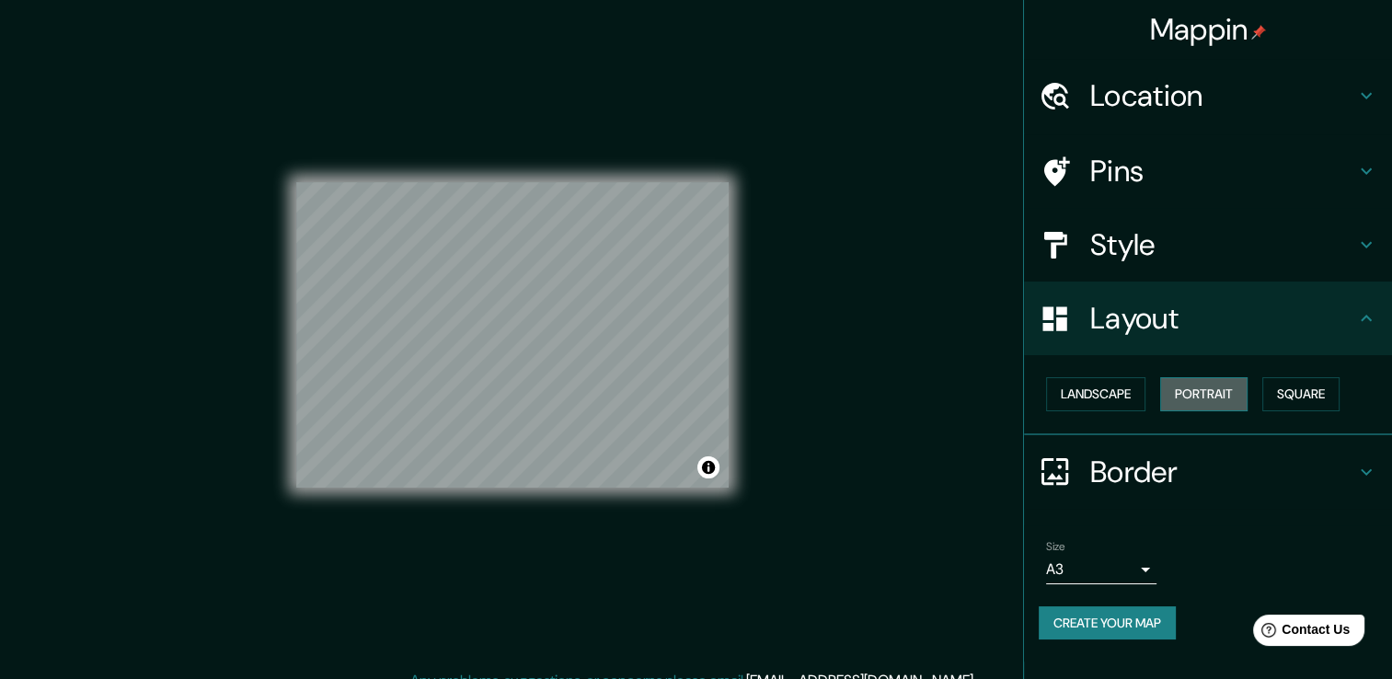
click at [1207, 392] on button "Portrait" at bounding box center [1203, 394] width 87 height 34
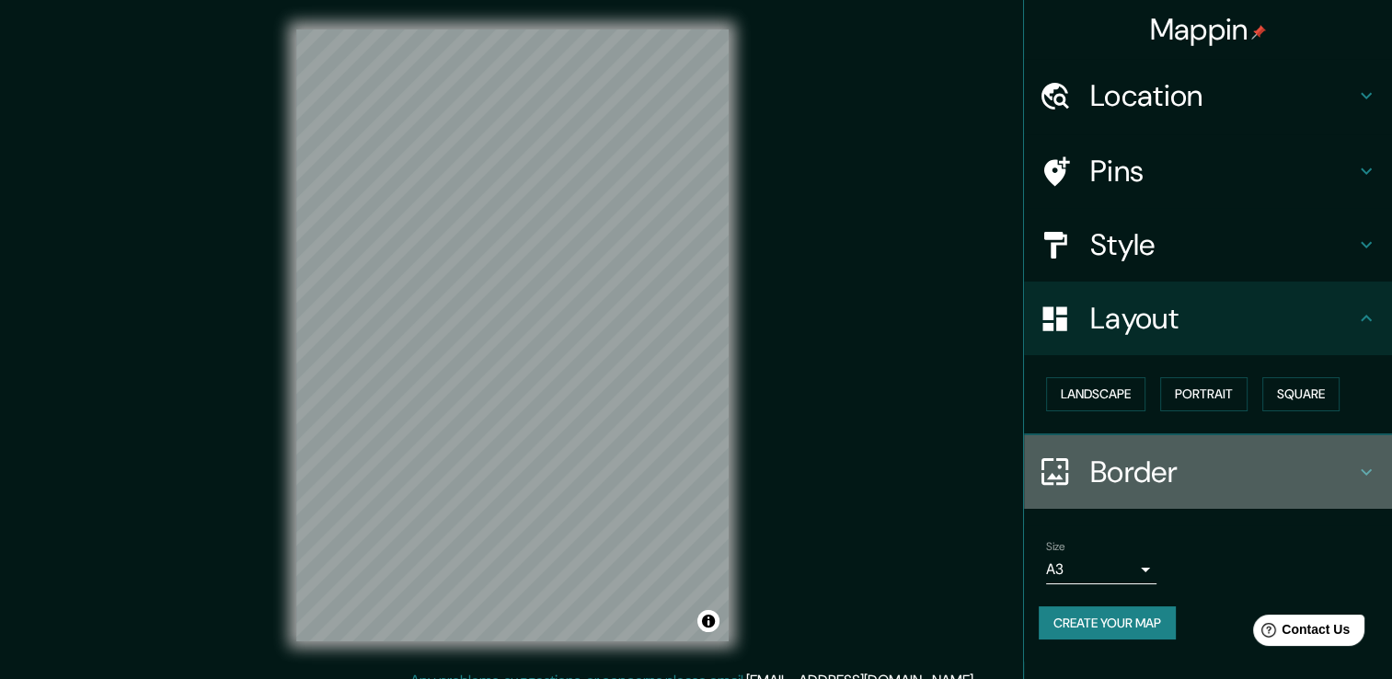
click at [1246, 457] on h4 "Border" at bounding box center [1222, 472] width 265 height 37
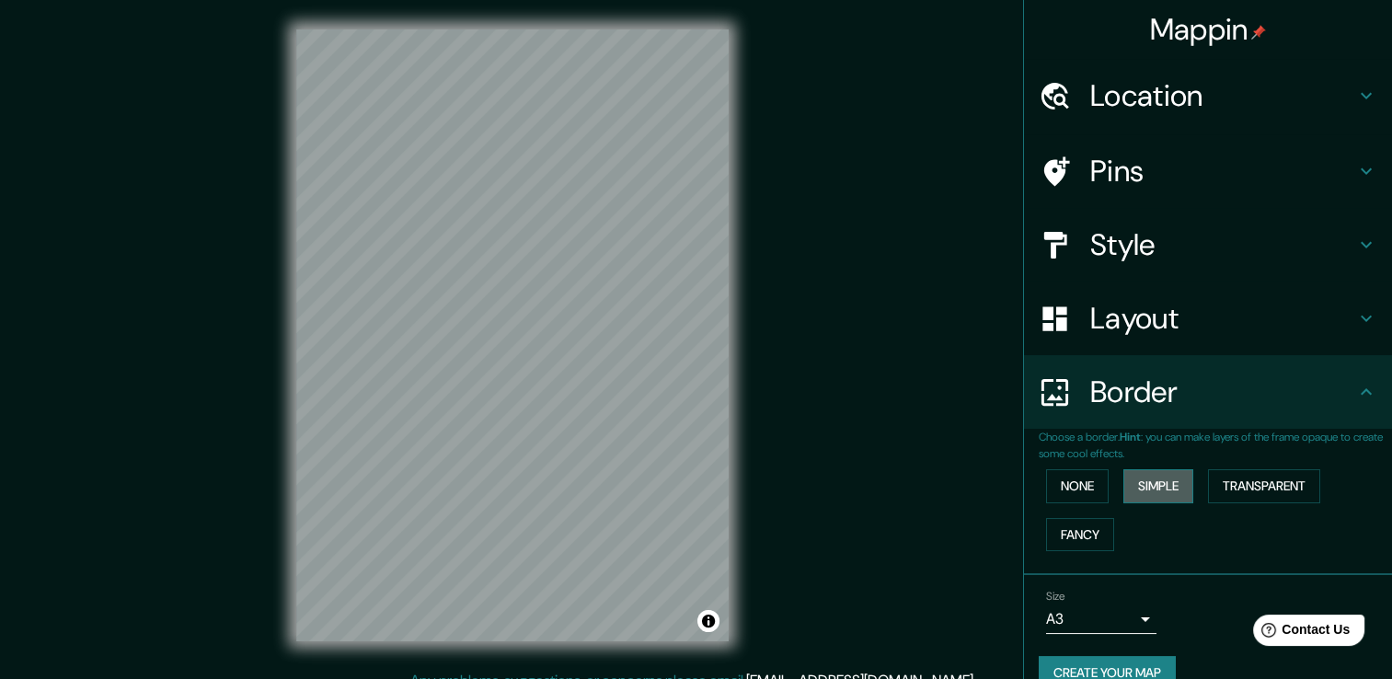
click at [1159, 488] on button "Simple" at bounding box center [1159, 486] width 70 height 34
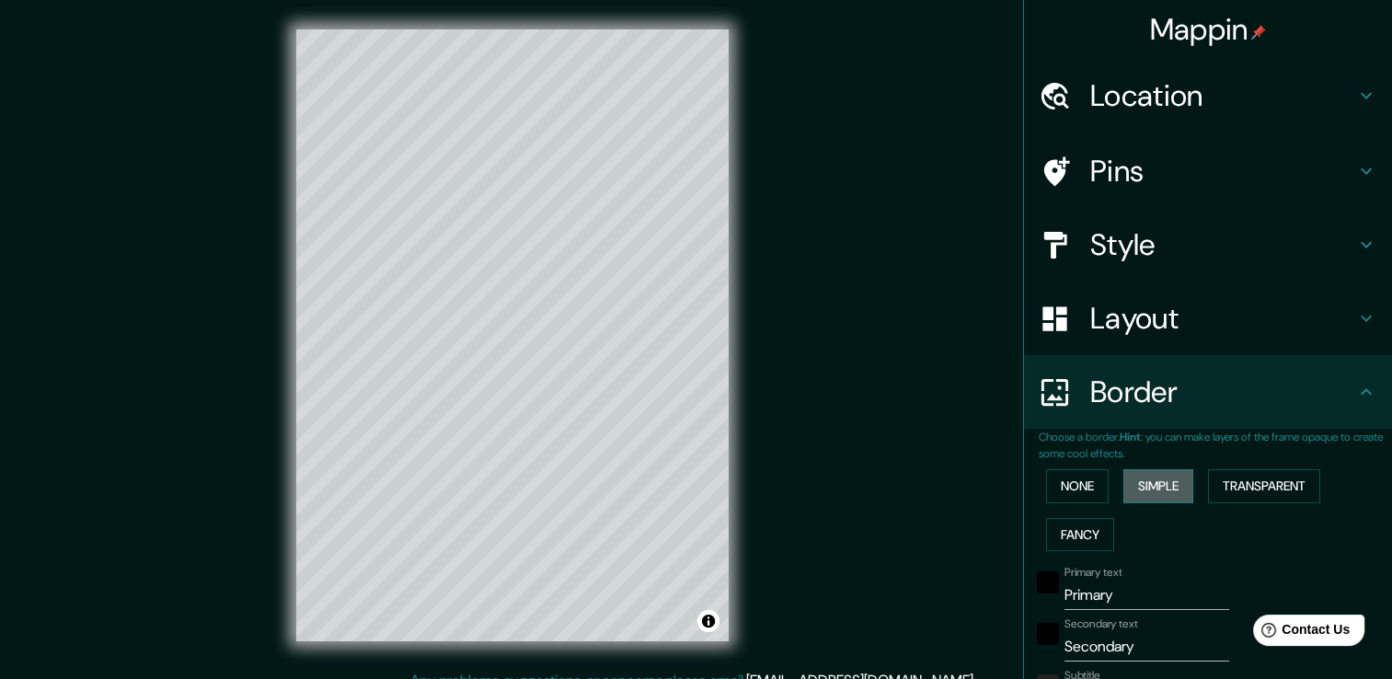
click at [1159, 488] on button "Simple" at bounding box center [1159, 486] width 70 height 34
type input "38"
click at [1066, 480] on button "None" at bounding box center [1077, 486] width 63 height 34
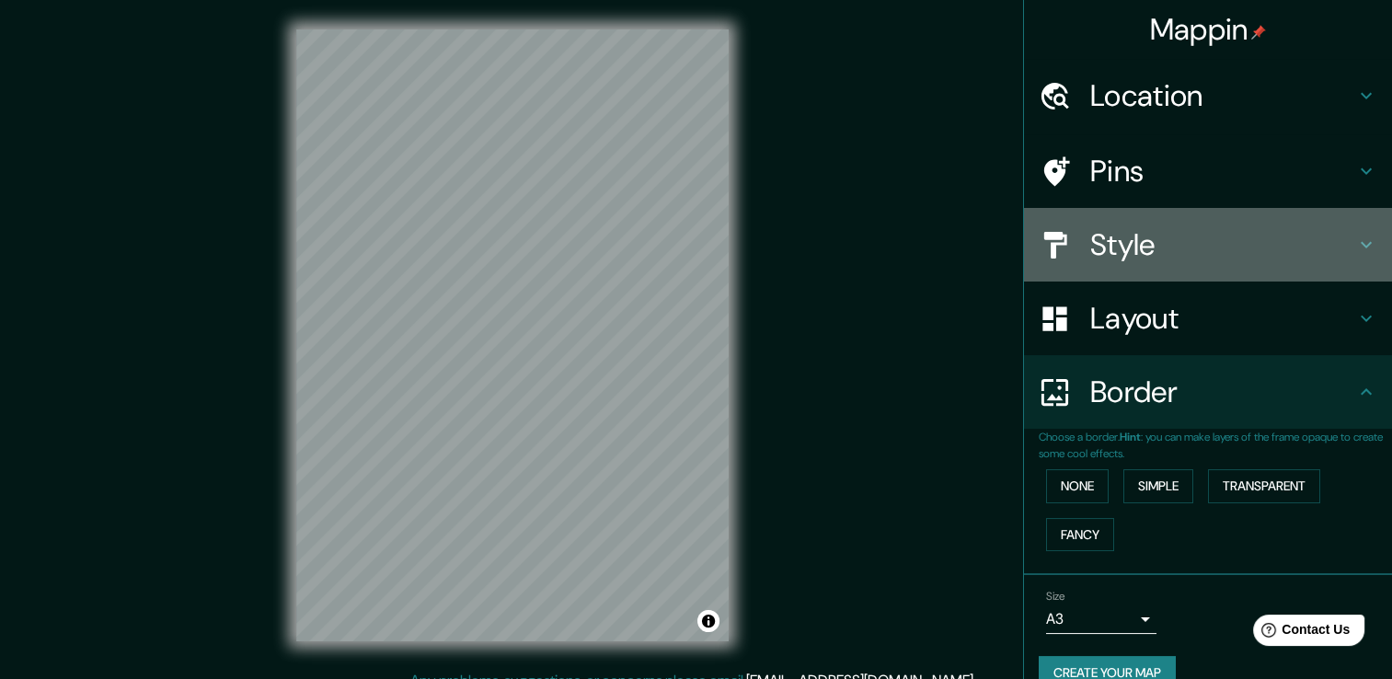
click at [1255, 225] on div "Style" at bounding box center [1208, 245] width 368 height 74
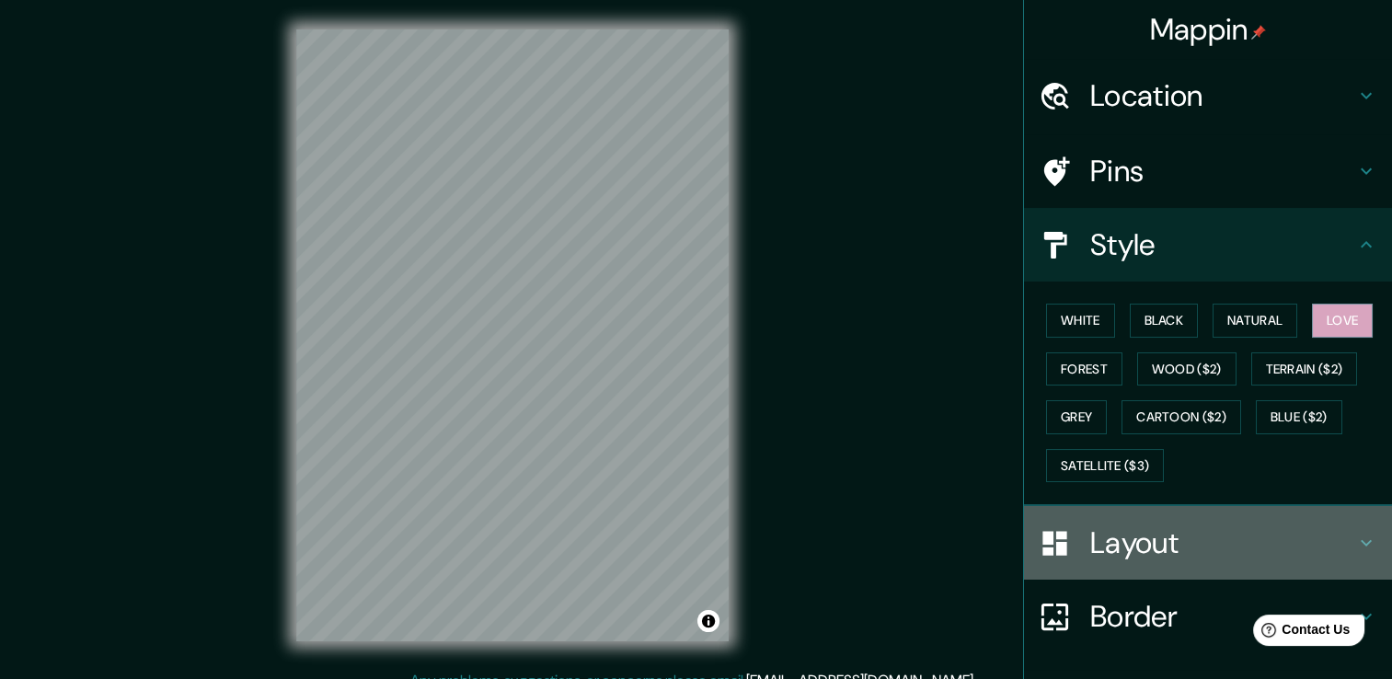
click at [1121, 533] on h4 "Layout" at bounding box center [1222, 542] width 265 height 37
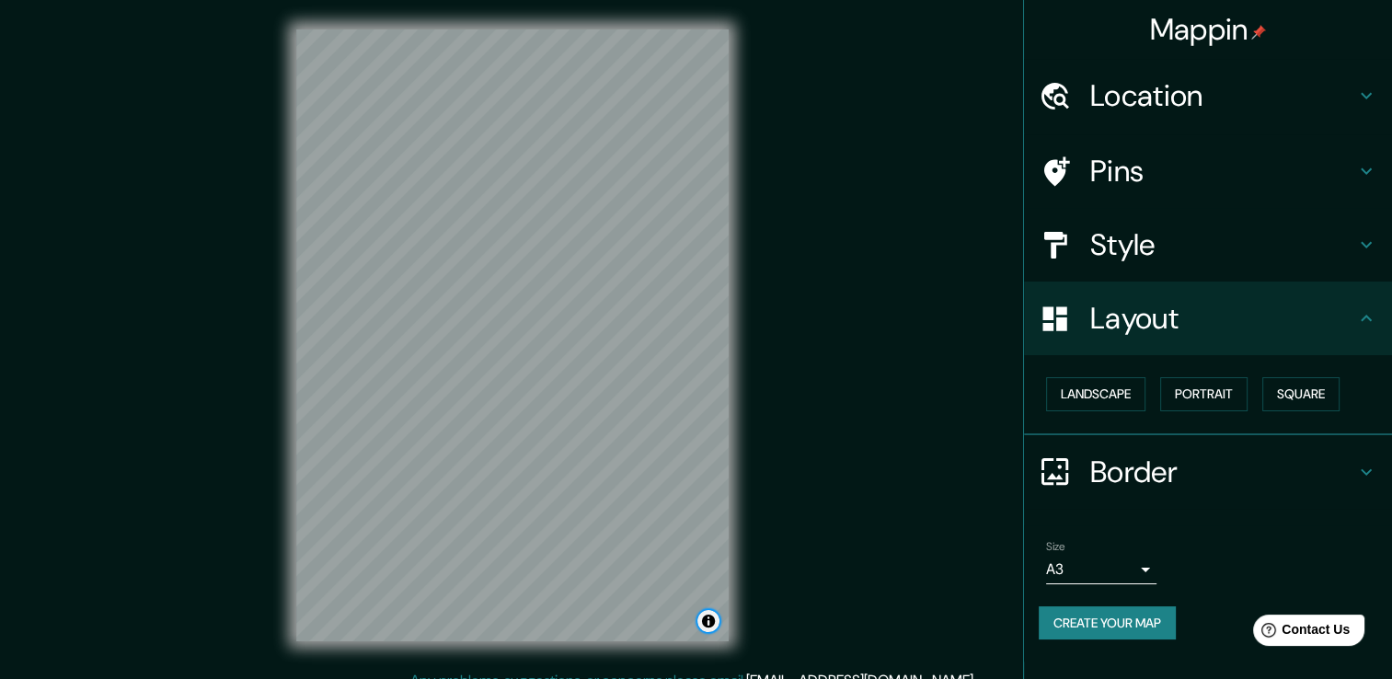
click at [709, 624] on button "Toggle attribution" at bounding box center [708, 621] width 22 height 22
drag, startPoint x: 802, startPoint y: 412, endPoint x: 802, endPoint y: 147, distance: 265.0
click at [802, 147] on div "Mappin Location [GEOGRAPHIC_DATA], [GEOGRAPHIC_DATA][PERSON_NAME], [GEOGRAPHIC_…" at bounding box center [696, 349] width 1392 height 699
click at [859, 387] on div "Mappin Location [GEOGRAPHIC_DATA], [GEOGRAPHIC_DATA][PERSON_NAME], [GEOGRAPHIC_…" at bounding box center [696, 349] width 1392 height 699
